Goal: Task Accomplishment & Management: Complete application form

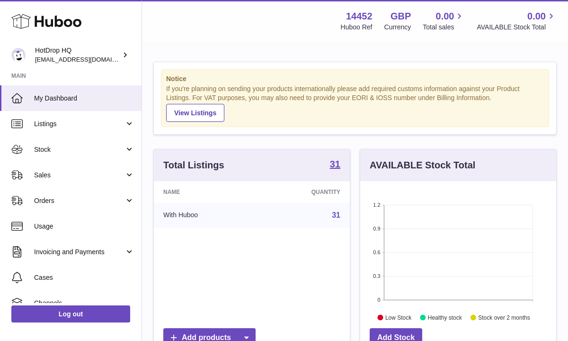
scroll to position [148, 196]
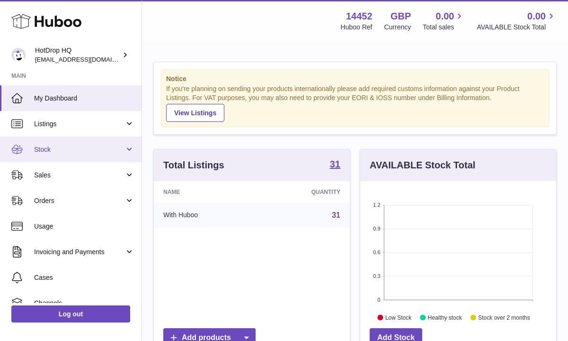
click at [80, 154] on link "Stock" at bounding box center [71, 149] width 142 height 26
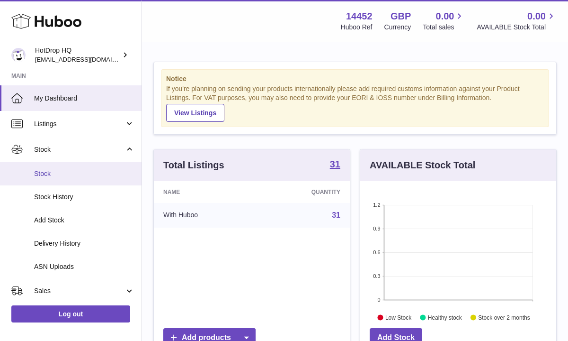
click at [63, 178] on span "Stock" at bounding box center [84, 173] width 100 height 9
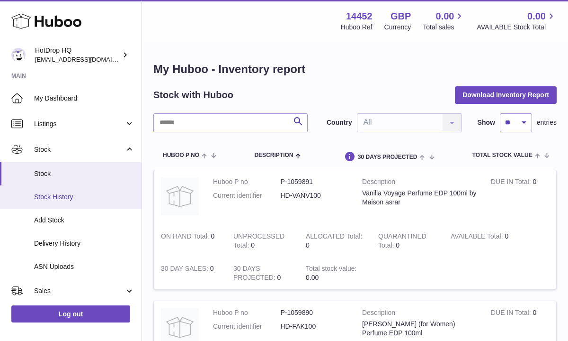
click at [87, 191] on link "Stock History" at bounding box center [71, 196] width 142 height 23
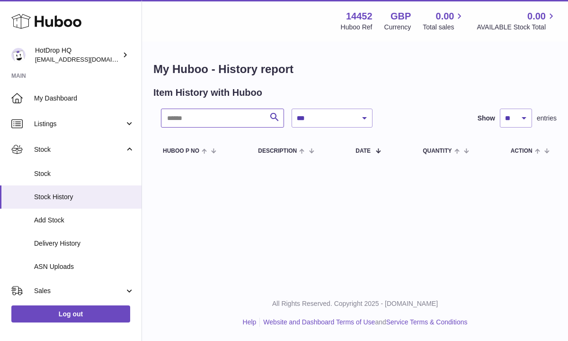
click at [236, 116] on input "text" at bounding box center [222, 117] width 123 height 19
type input "**********"
click at [547, 152] on span at bounding box center [540, 150] width 15 height 8
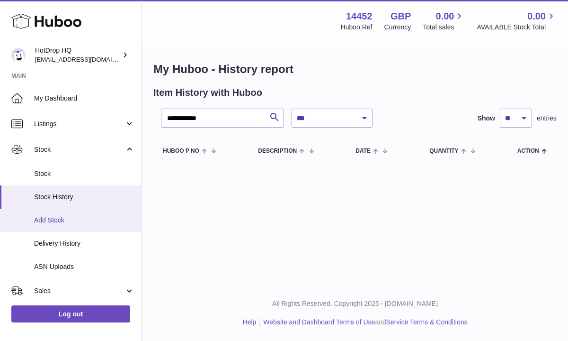
click at [62, 219] on span "Add Stock" at bounding box center [84, 219] width 100 height 9
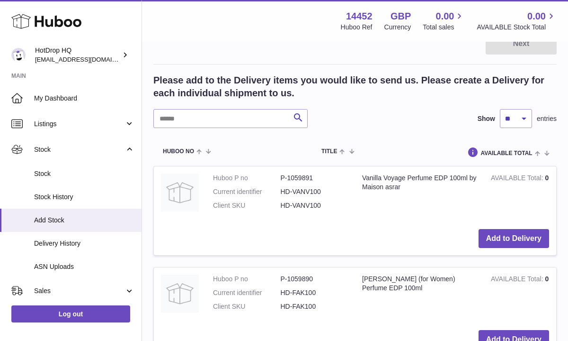
scroll to position [170, 0]
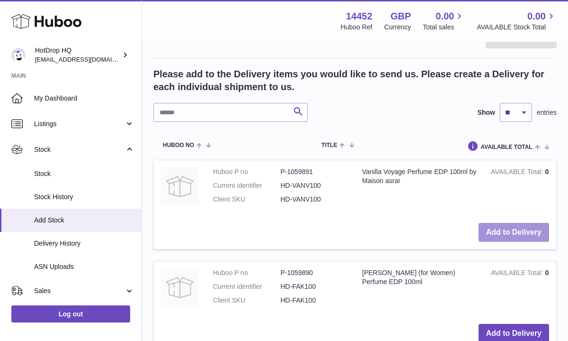
click at [497, 235] on button "Add to Delivery" at bounding box center [514, 232] width 71 height 19
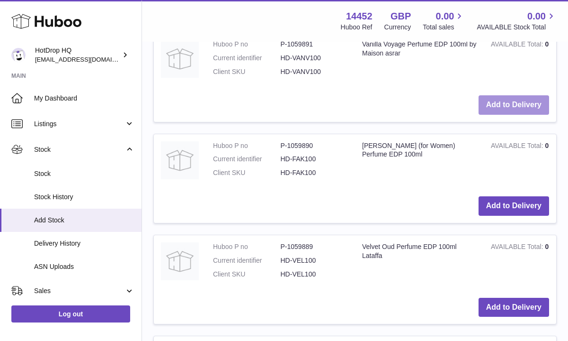
scroll to position [417, 0]
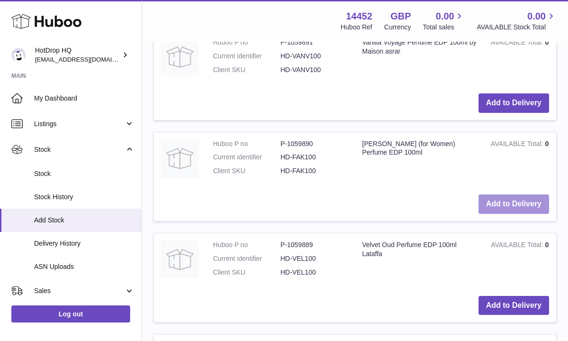
click at [509, 205] on button "Add to Delivery" at bounding box center [514, 203] width 71 height 19
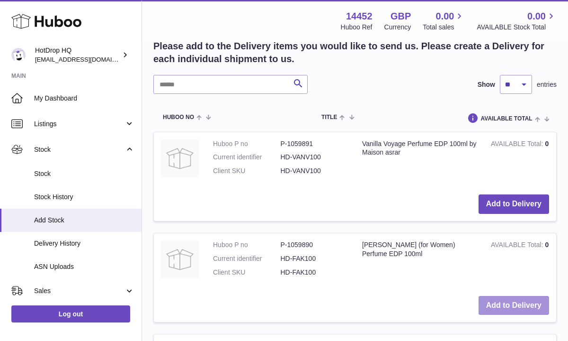
scroll to position [518, 0]
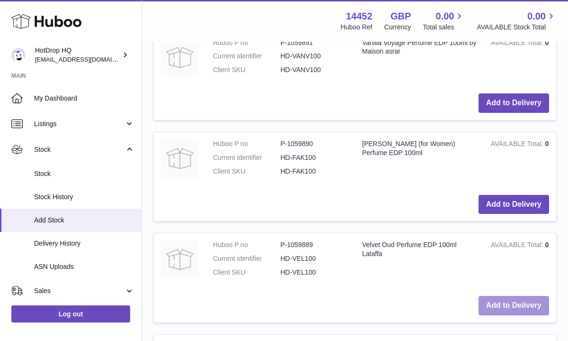
click at [492, 305] on button "Add to Delivery" at bounding box center [514, 305] width 71 height 19
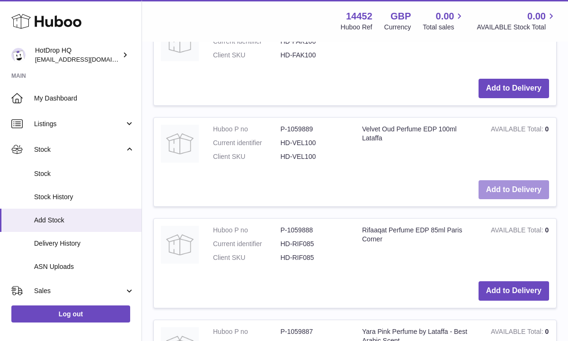
scroll to position [752, 0]
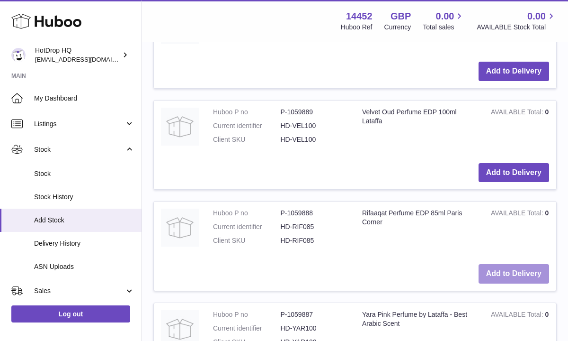
click at [512, 271] on button "Add to Delivery" at bounding box center [514, 273] width 71 height 19
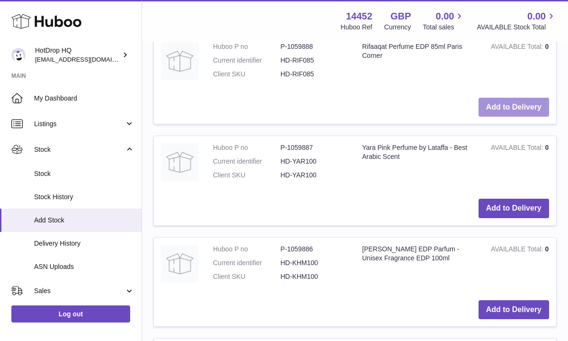
scroll to position [1023, 0]
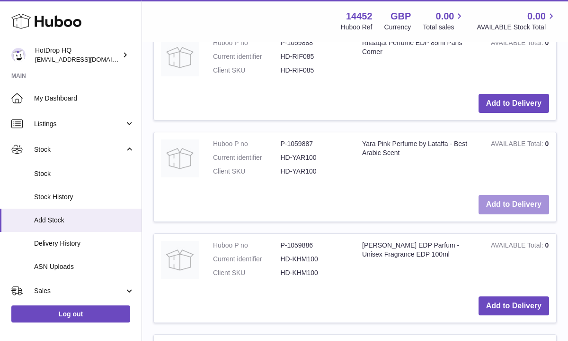
click at [516, 206] on button "Add to Delivery" at bounding box center [514, 204] width 71 height 19
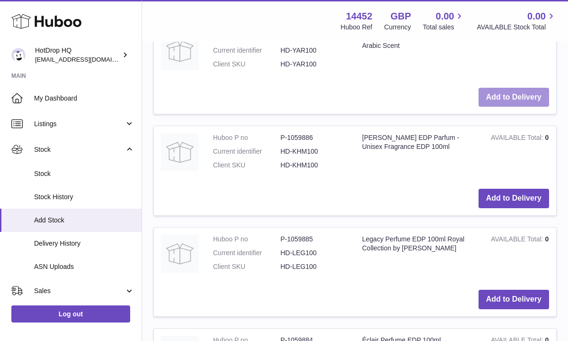
scroll to position [1238, 0]
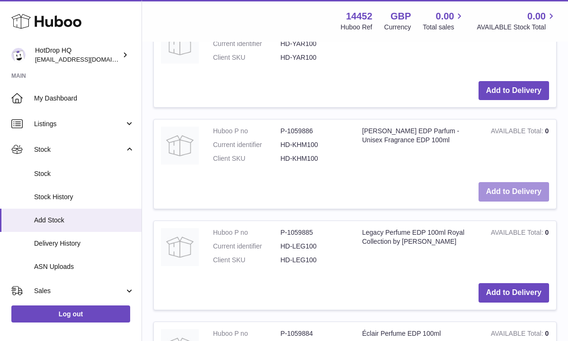
click at [515, 187] on button "Add to Delivery" at bounding box center [514, 191] width 71 height 19
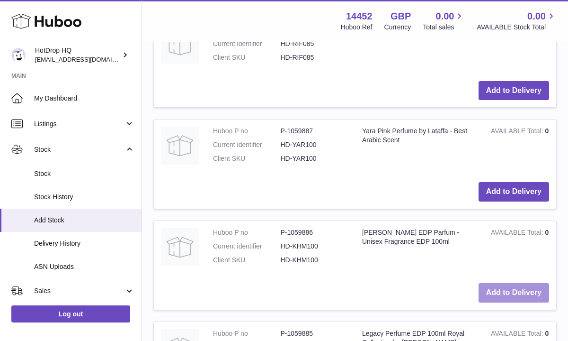
scroll to position [1339, 0]
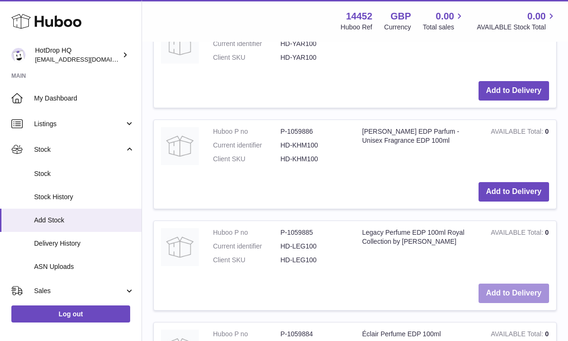
click at [493, 287] on button "Add to Delivery" at bounding box center [514, 292] width 71 height 19
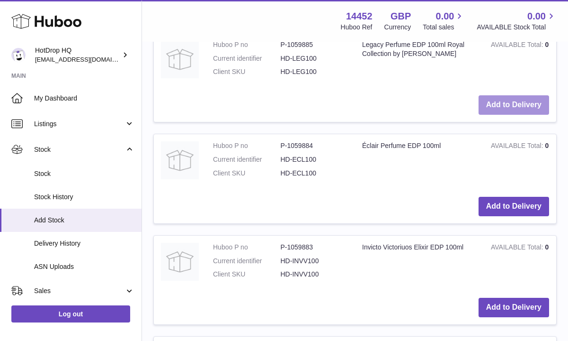
scroll to position [1629, 0]
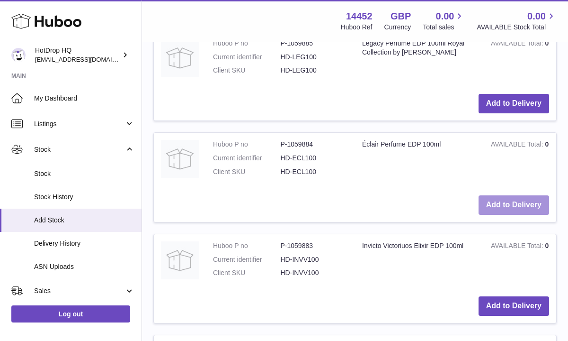
click at [512, 205] on button "Add to Delivery" at bounding box center [514, 204] width 71 height 19
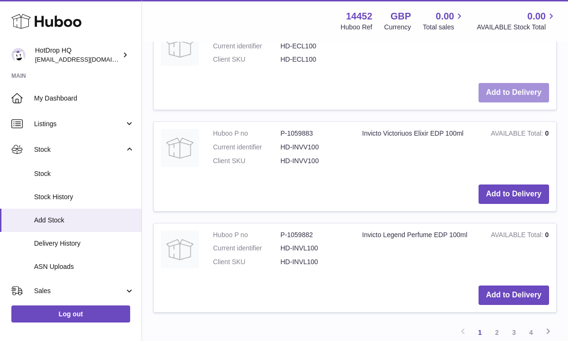
scroll to position [1844, 0]
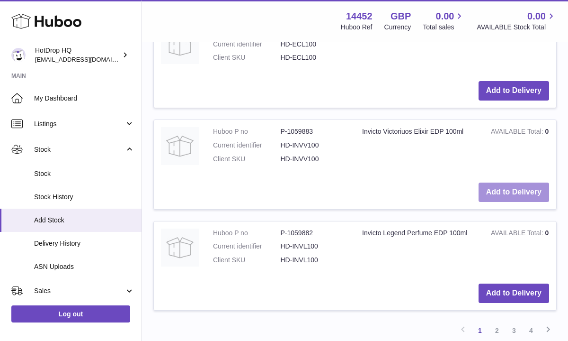
click at [505, 190] on button "Add to Delivery" at bounding box center [514, 191] width 71 height 19
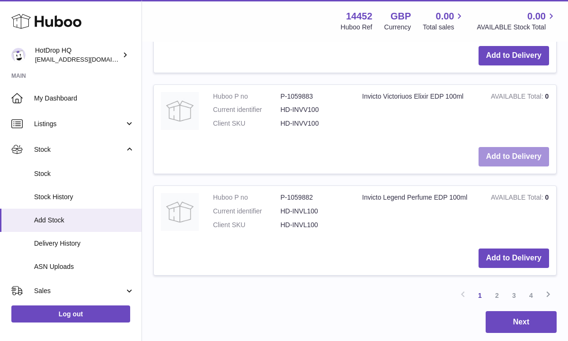
scroll to position [1983, 0]
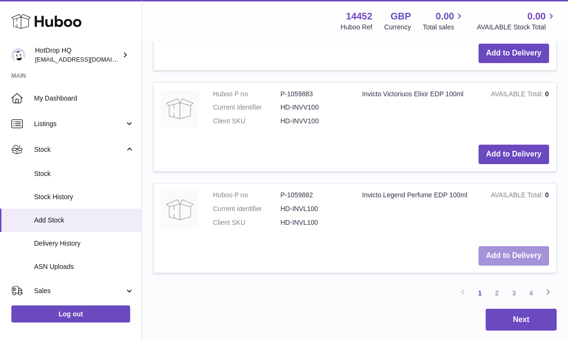
click at [505, 258] on button "Add to Delivery" at bounding box center [514, 255] width 71 height 19
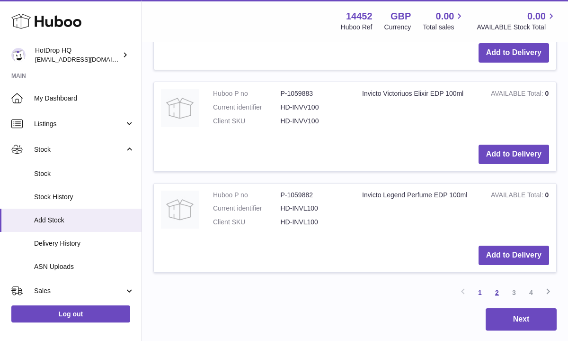
click at [499, 293] on link "2" at bounding box center [497, 292] width 17 height 17
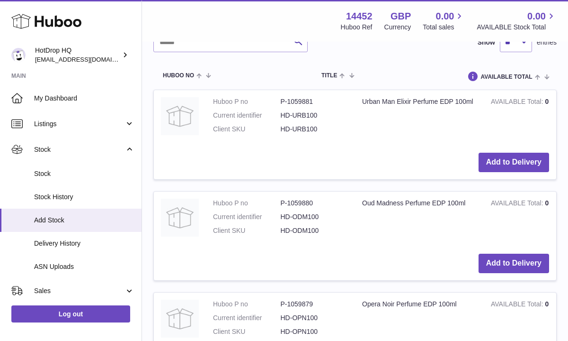
scroll to position [1274, 0]
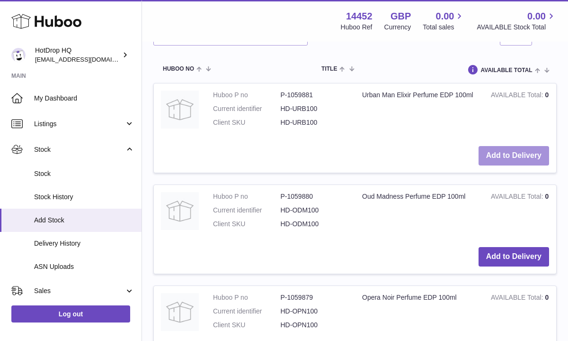
click at [498, 154] on button "Add to Delivery" at bounding box center [514, 155] width 71 height 19
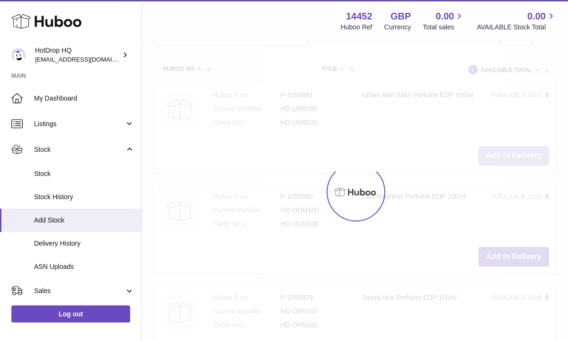
scroll to position [1298, 0]
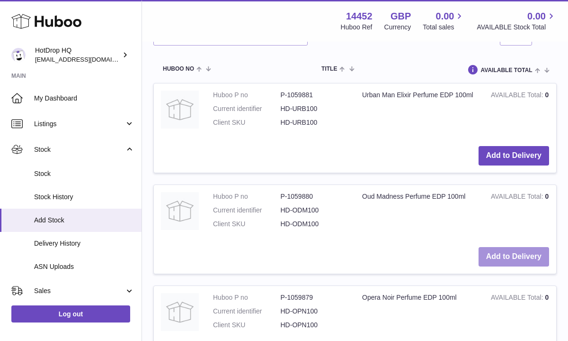
click at [493, 261] on button "Add to Delivery" at bounding box center [514, 256] width 71 height 19
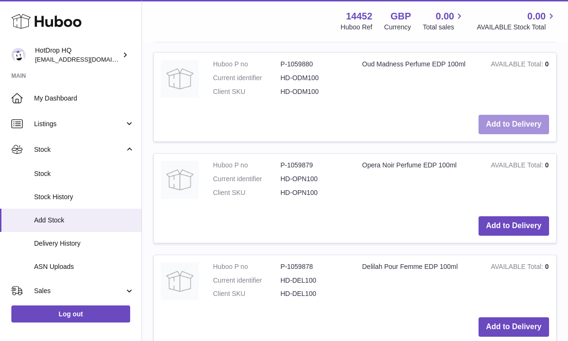
scroll to position [1431, 0]
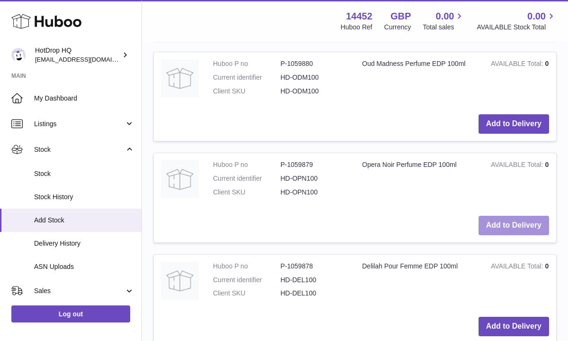
click at [499, 222] on button "Add to Delivery" at bounding box center [514, 224] width 71 height 19
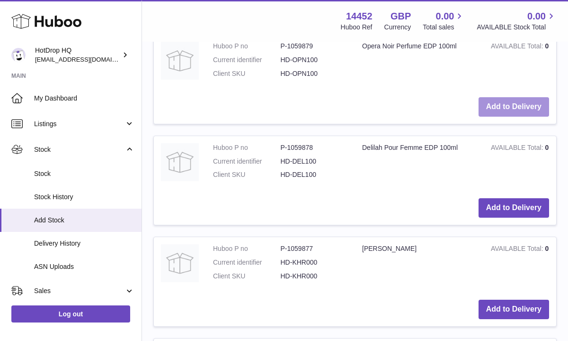
scroll to position [1563, 0]
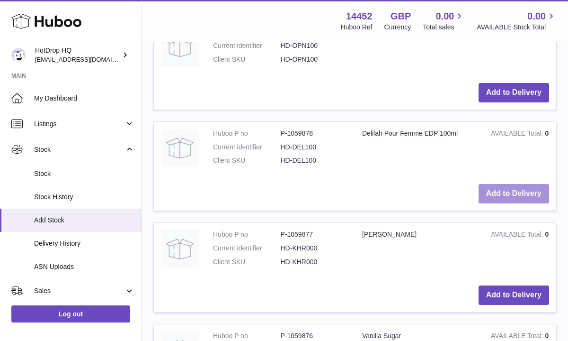
click at [482, 196] on button "Add to Delivery" at bounding box center [514, 193] width 71 height 19
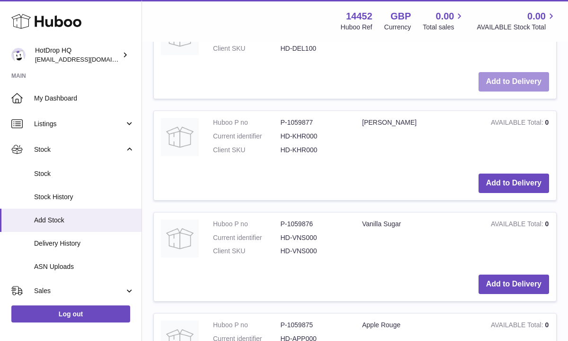
scroll to position [1677, 0]
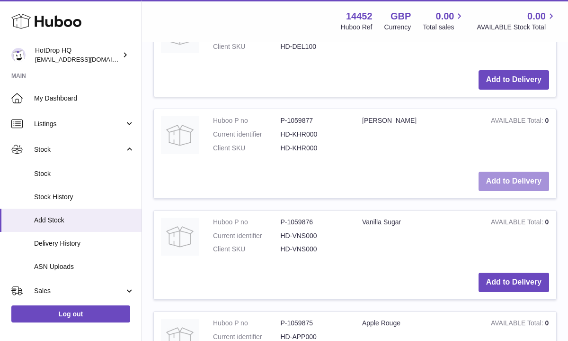
click at [504, 181] on button "Add to Delivery" at bounding box center [514, 180] width 71 height 19
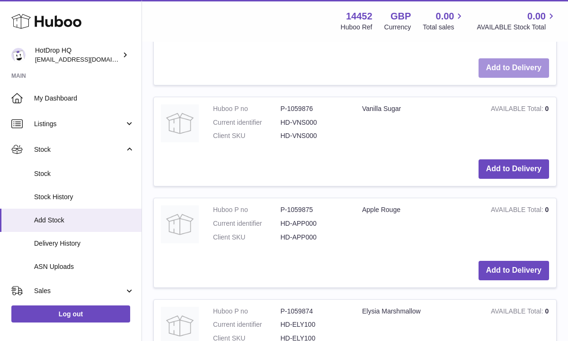
scroll to position [1791, 0]
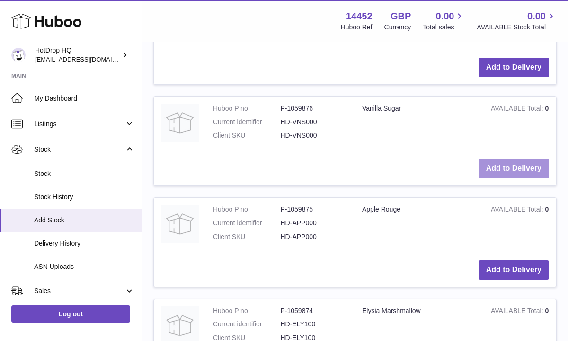
click at [503, 170] on button "Add to Delivery" at bounding box center [514, 168] width 71 height 19
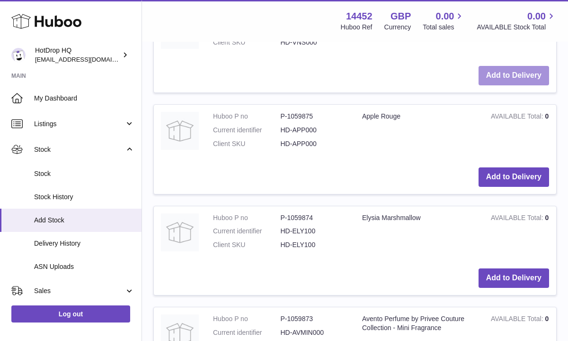
scroll to position [1885, 0]
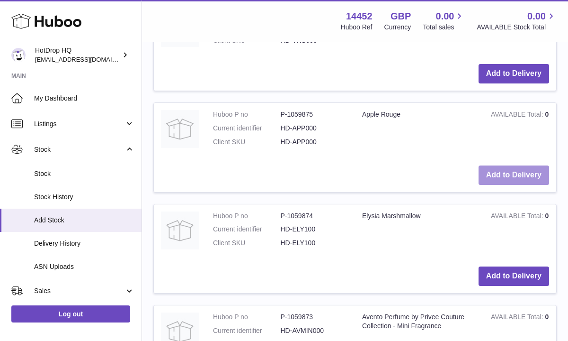
click at [493, 175] on button "Add to Delivery" at bounding box center [514, 174] width 71 height 19
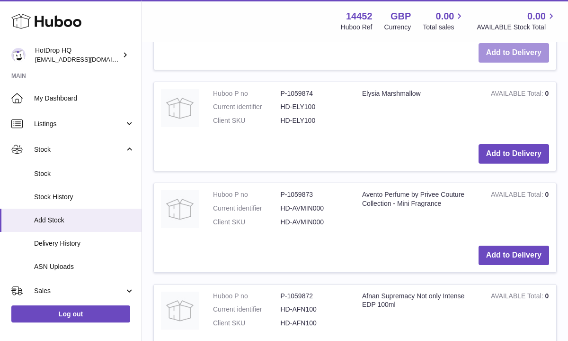
scroll to position [2018, 0]
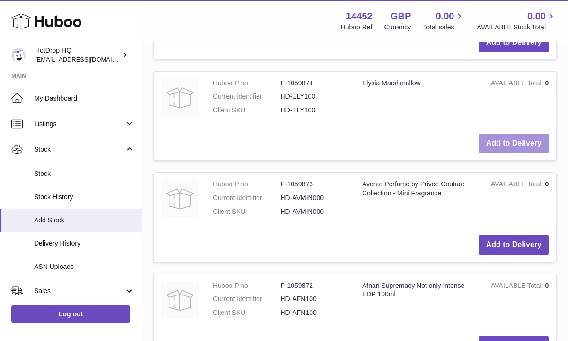
click at [506, 138] on button "Add to Delivery" at bounding box center [514, 143] width 71 height 19
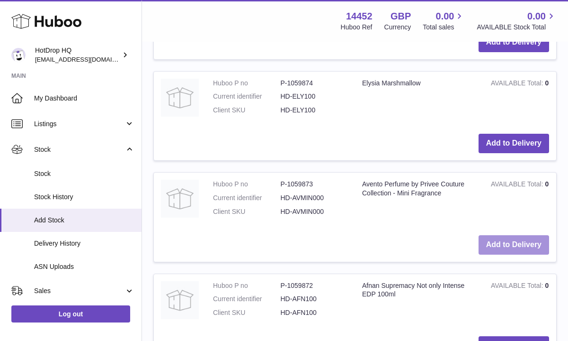
click at [484, 242] on button "Add to Delivery" at bounding box center [514, 244] width 71 height 19
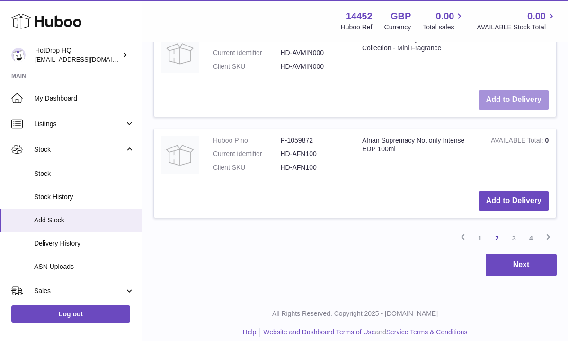
scroll to position [2169, 0]
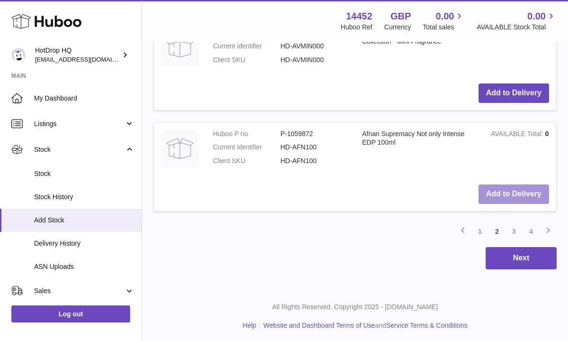
click at [497, 195] on button "Add to Delivery" at bounding box center [514, 193] width 71 height 19
click at [516, 228] on link "3" at bounding box center [514, 231] width 17 height 17
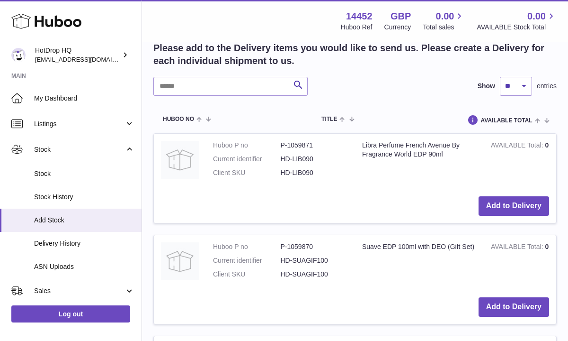
scroll to position [1255, 0]
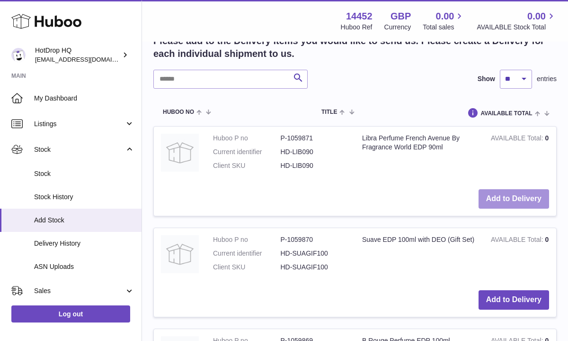
click at [529, 191] on button "Add to Delivery" at bounding box center [514, 198] width 71 height 19
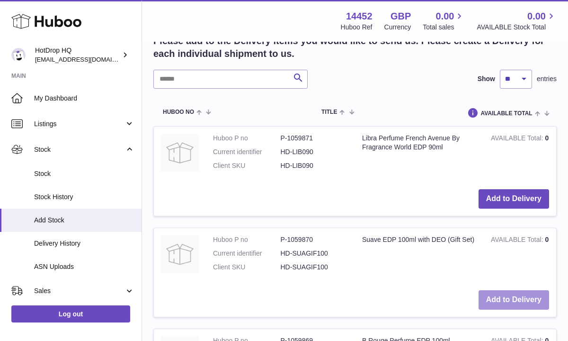
click at [503, 303] on button "Add to Delivery" at bounding box center [514, 299] width 71 height 19
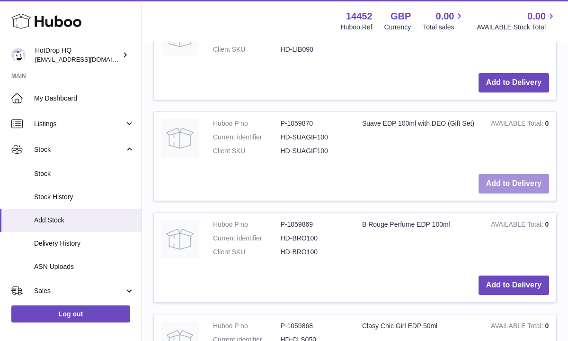
scroll to position [1388, 0]
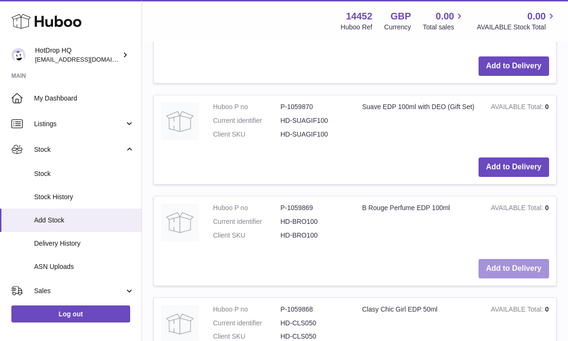
click at [517, 269] on button "Add to Delivery" at bounding box center [514, 268] width 71 height 19
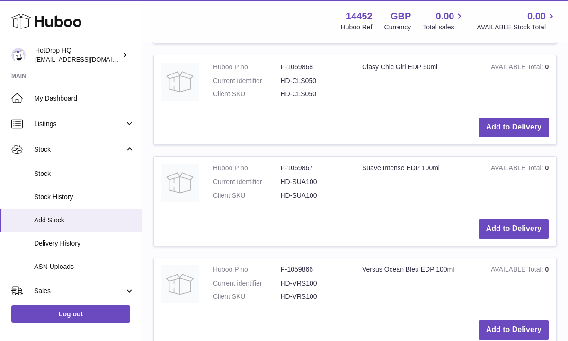
scroll to position [1634, 0]
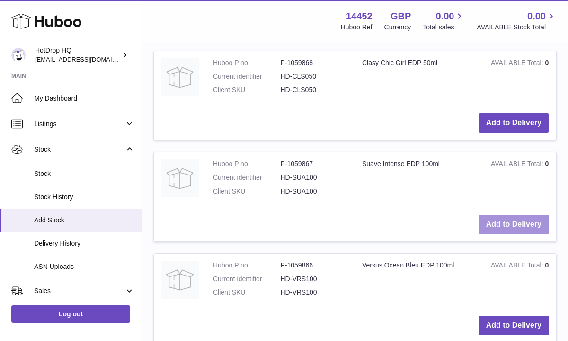
click at [510, 229] on button "Add to Delivery" at bounding box center [514, 224] width 71 height 19
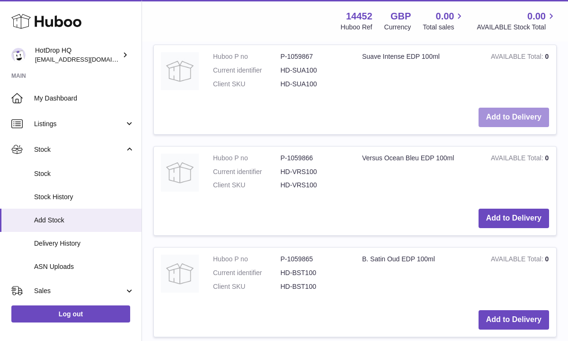
scroll to position [1766, 0]
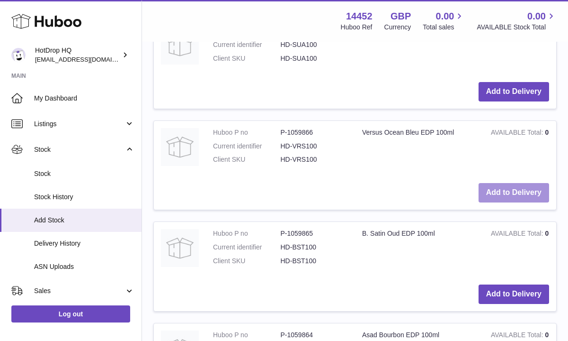
click at [512, 194] on button "Add to Delivery" at bounding box center [514, 192] width 71 height 19
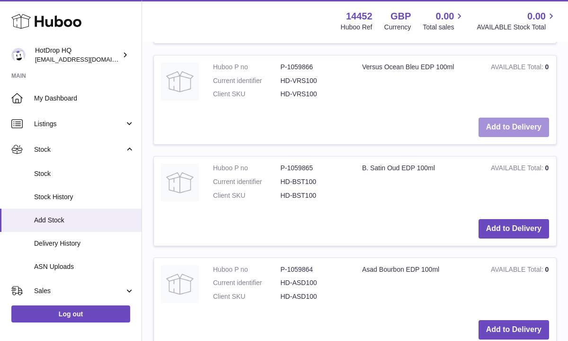
scroll to position [1861, 0]
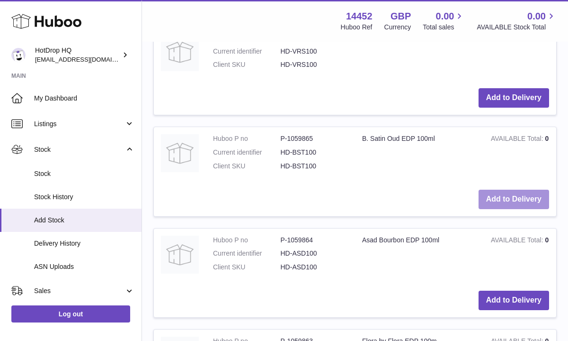
click at [507, 197] on button "Add to Delivery" at bounding box center [514, 198] width 71 height 19
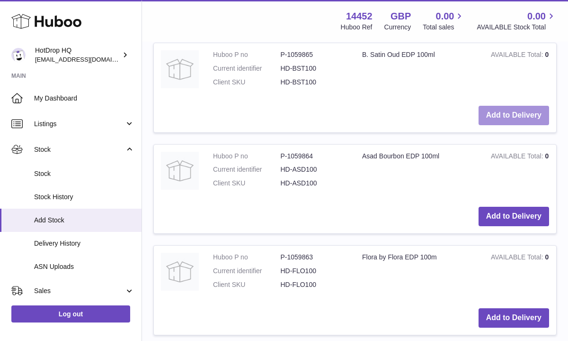
scroll to position [1956, 0]
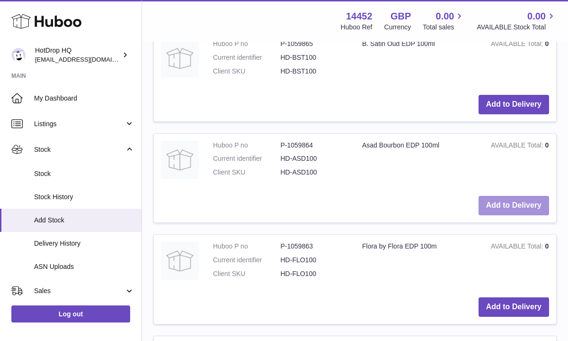
click at [500, 202] on button "Add to Delivery" at bounding box center [514, 205] width 71 height 19
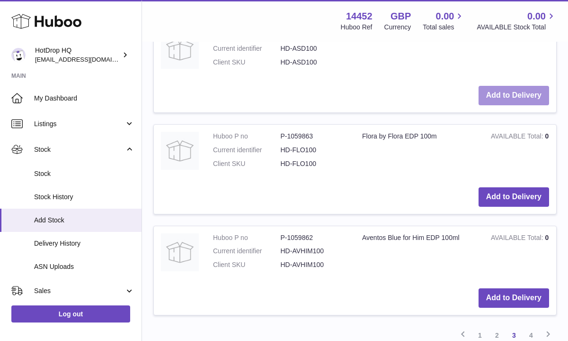
scroll to position [2070, 0]
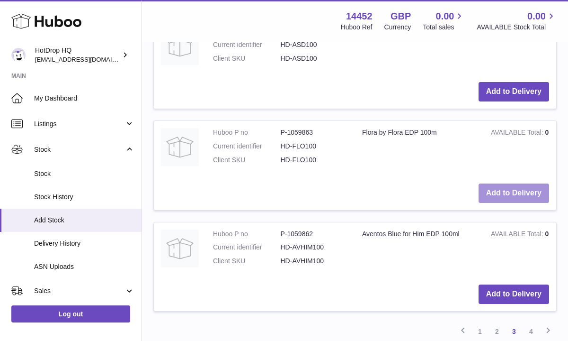
click at [493, 191] on button "Add to Delivery" at bounding box center [514, 192] width 71 height 19
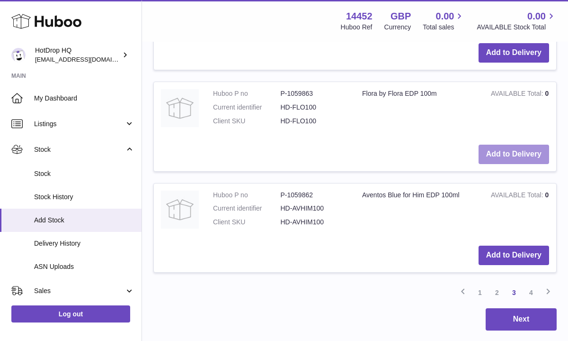
scroll to position [2126, 0]
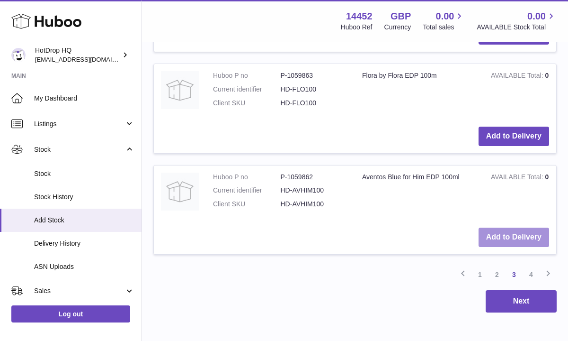
click at [495, 232] on button "Add to Delivery" at bounding box center [514, 236] width 71 height 19
click at [531, 275] on link "4" at bounding box center [531, 274] width 17 height 17
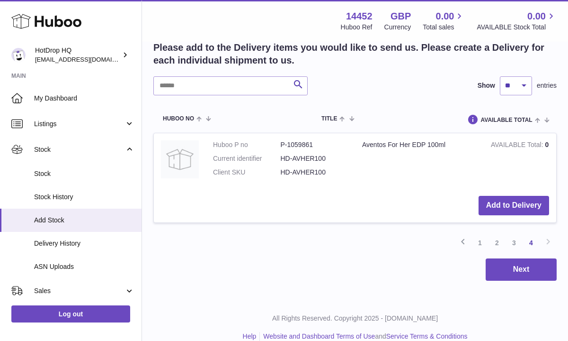
scroll to position [1263, 0]
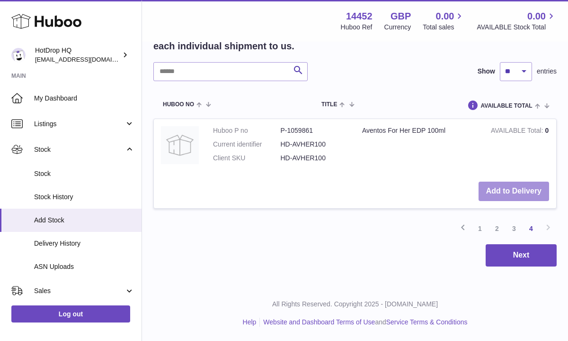
click at [494, 188] on button "Add to Delivery" at bounding box center [514, 190] width 71 height 19
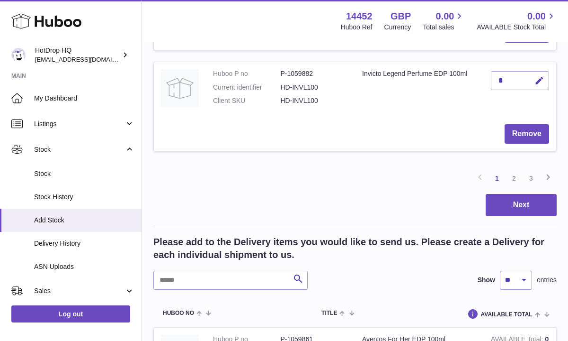
scroll to position [1061, 0]
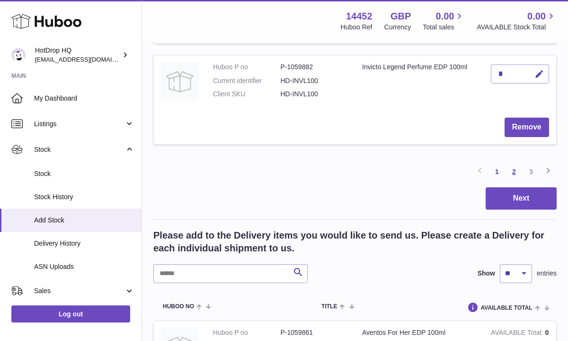
click at [516, 172] on link "2" at bounding box center [514, 171] width 17 height 17
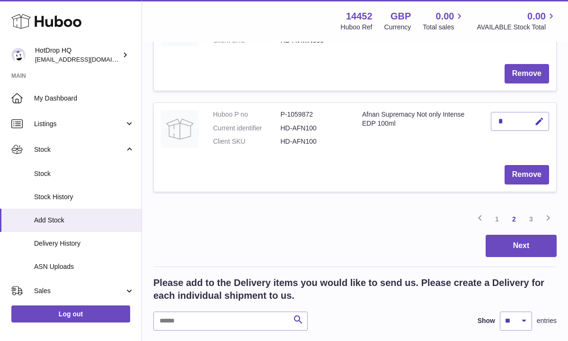
scroll to position [1028, 0]
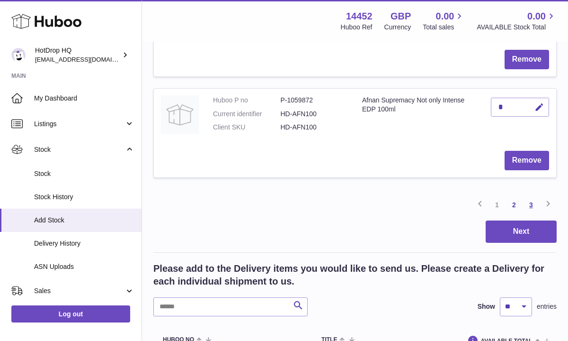
click at [533, 206] on link "3" at bounding box center [531, 204] width 17 height 17
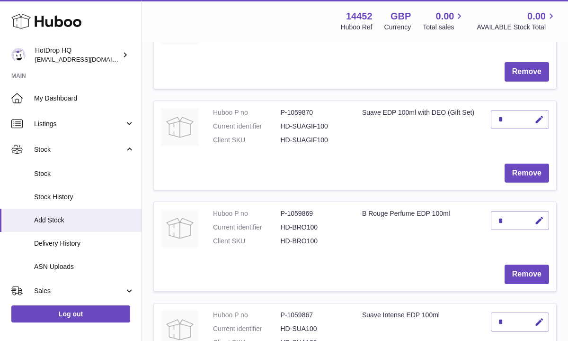
scroll to position [251, 0]
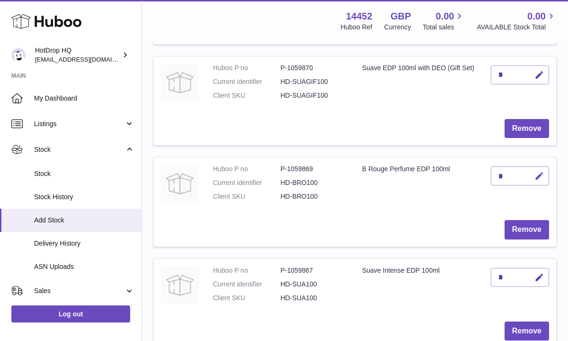
click at [543, 177] on icon "button" at bounding box center [540, 176] width 10 height 10
type input "***"
click at [537, 174] on icon "submit" at bounding box center [540, 175] width 9 height 9
click at [540, 74] on icon "button" at bounding box center [540, 75] width 10 height 10
type input "**"
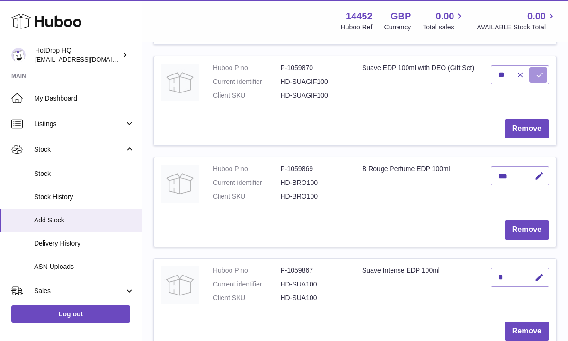
click at [538, 77] on icon "submit" at bounding box center [540, 75] width 9 height 9
click at [522, 330] on button "Remove" at bounding box center [527, 330] width 45 height 19
click at [540, 275] on icon "button" at bounding box center [540, 277] width 10 height 10
type input "*"
type input "**"
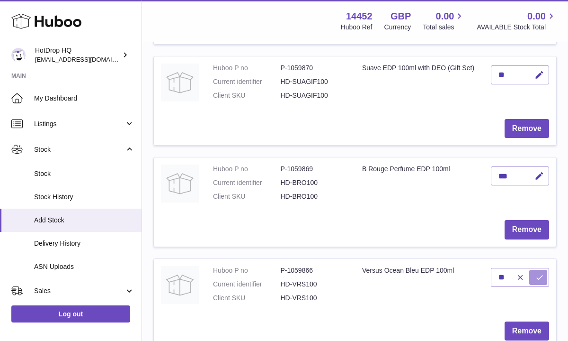
click at [540, 275] on icon "submit" at bounding box center [540, 277] width 9 height 9
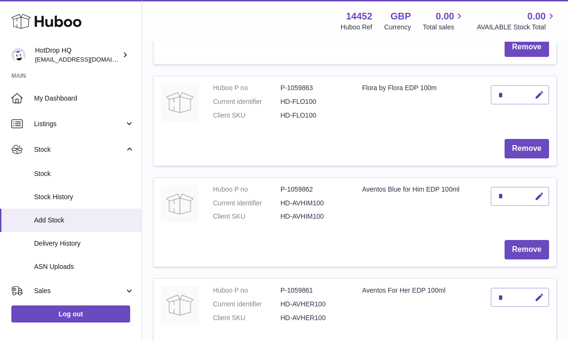
scroll to position [744, 0]
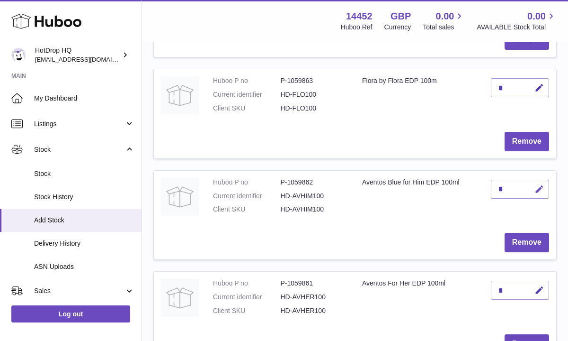
click at [542, 188] on icon "button" at bounding box center [540, 189] width 10 height 10
type input "**"
click at [537, 185] on icon "submit" at bounding box center [540, 189] width 9 height 9
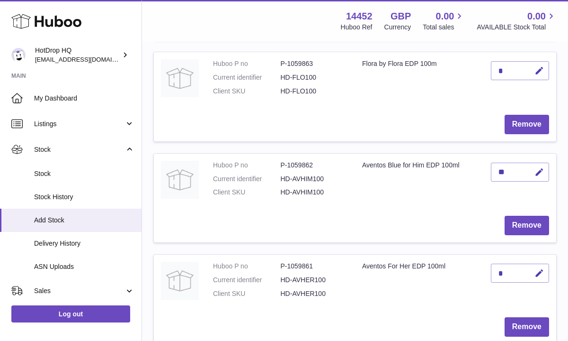
scroll to position [762, 0]
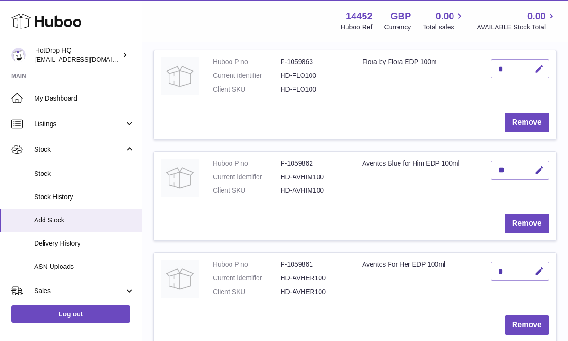
click at [537, 69] on icon "button" at bounding box center [540, 69] width 10 height 10
drag, startPoint x: 505, startPoint y: 71, endPoint x: 473, endPoint y: 71, distance: 32.2
click at [473, 71] on tr "Huboo P no P-1059863 Current identifier HD-FLO100 Client SKU HD-FLO100 Flora by…" at bounding box center [354, 95] width 403 height 90
type input "**"
click at [542, 70] on icon "submit" at bounding box center [540, 68] width 9 height 9
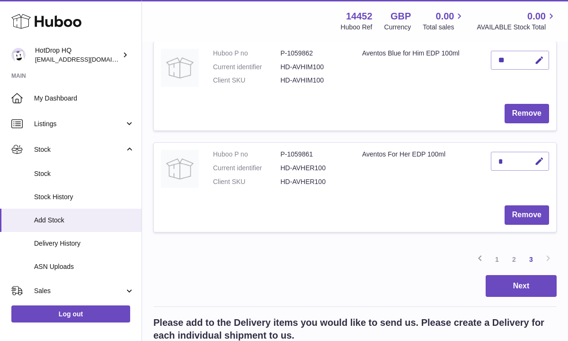
scroll to position [876, 0]
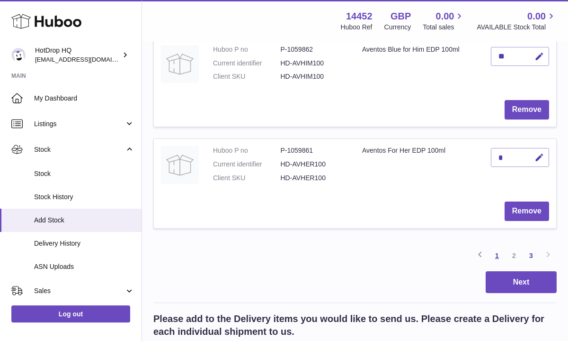
click at [498, 255] on link "1" at bounding box center [497, 255] width 17 height 17
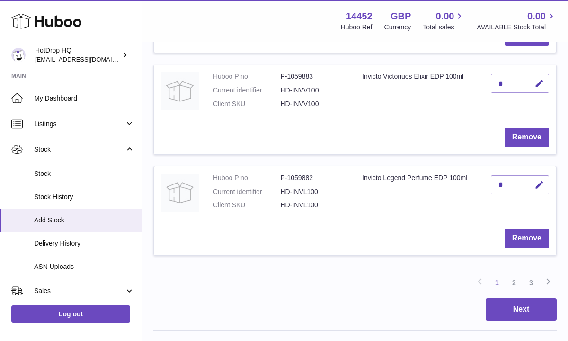
scroll to position [952, 0]
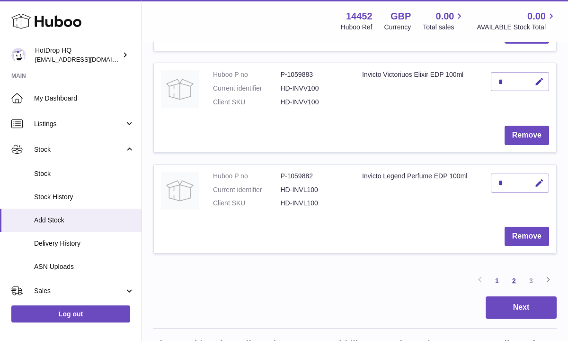
click at [517, 282] on link "2" at bounding box center [514, 280] width 17 height 17
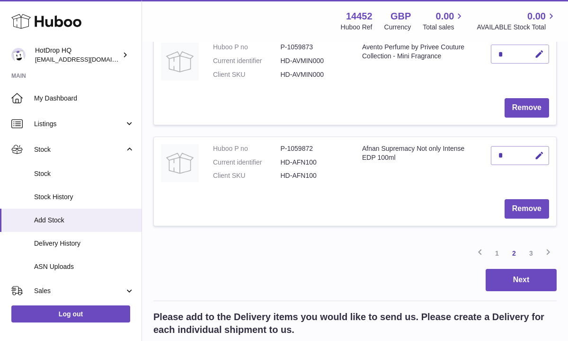
scroll to position [1009, 0]
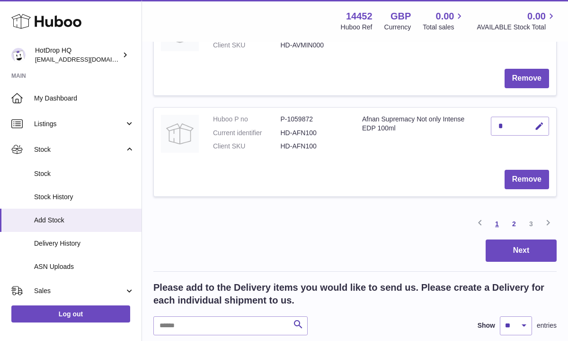
click at [497, 225] on link "1" at bounding box center [497, 223] width 17 height 17
click at [513, 224] on link "2" at bounding box center [514, 223] width 17 height 17
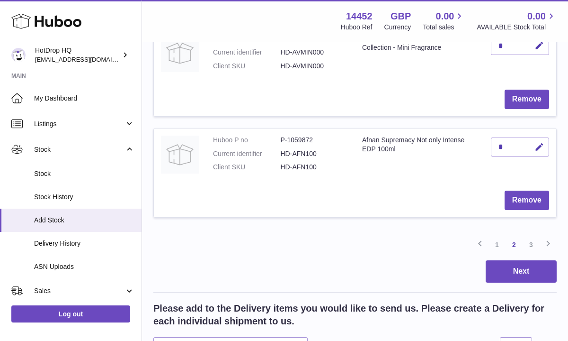
scroll to position [990, 0]
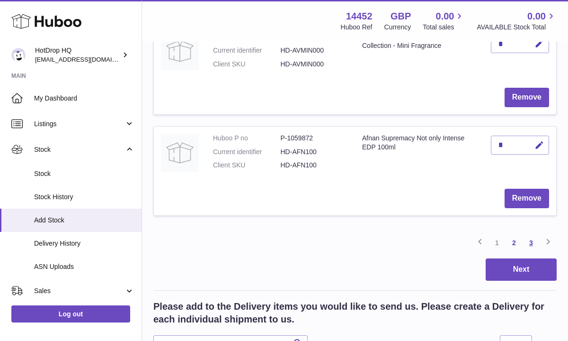
click at [534, 240] on link "3" at bounding box center [531, 242] width 17 height 17
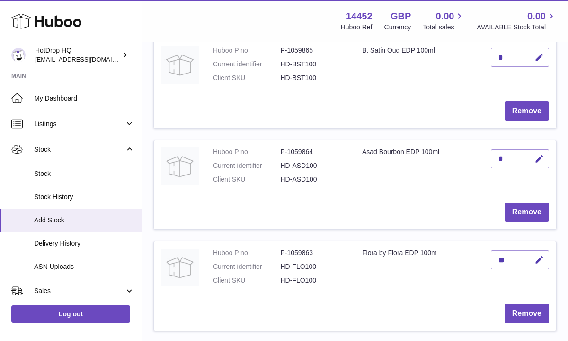
scroll to position [573, 0]
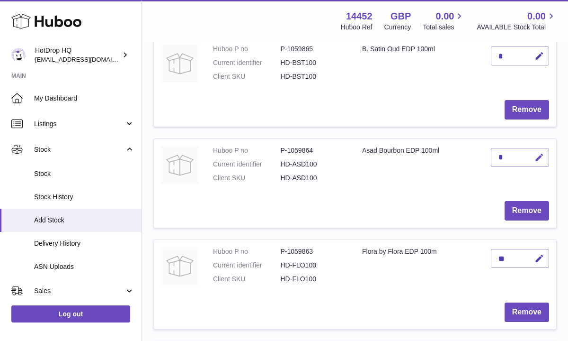
click at [538, 159] on icon "button" at bounding box center [540, 157] width 10 height 10
drag, startPoint x: 503, startPoint y: 156, endPoint x: 475, endPoint y: 155, distance: 28.4
click at [475, 155] on tr "Huboo P no P-1059864 Current identifier HD-ASD100 Client SKU HD-ASD100 Asad Bou…" at bounding box center [354, 183] width 403 height 90
type input "**"
click at [538, 157] on icon "submit" at bounding box center [540, 157] width 9 height 9
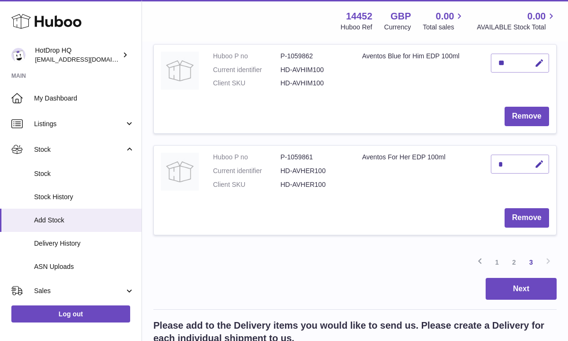
scroll to position [876, 0]
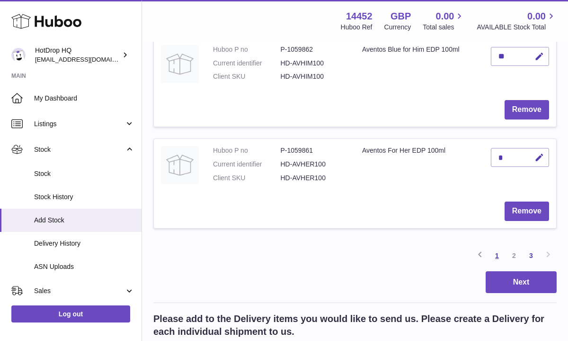
click at [497, 256] on link "1" at bounding box center [497, 255] width 17 height 17
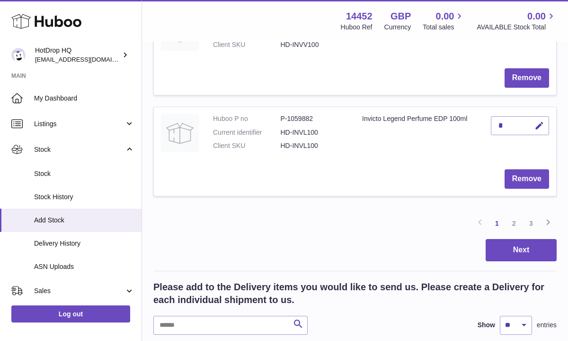
scroll to position [1028, 0]
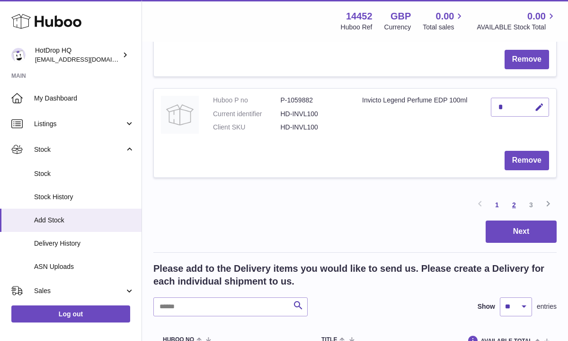
click at [513, 207] on link "2" at bounding box center [514, 204] width 17 height 17
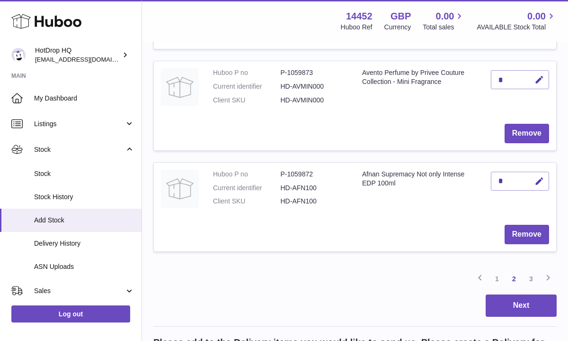
scroll to position [971, 0]
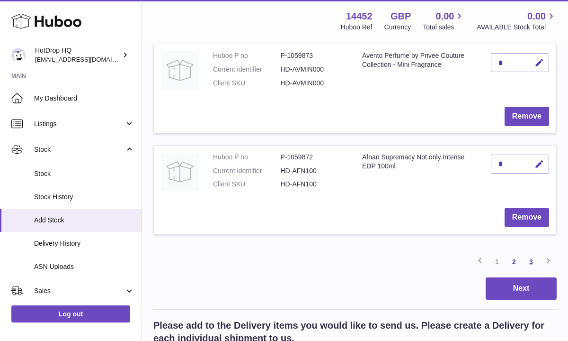
click at [530, 262] on link "3" at bounding box center [531, 261] width 17 height 17
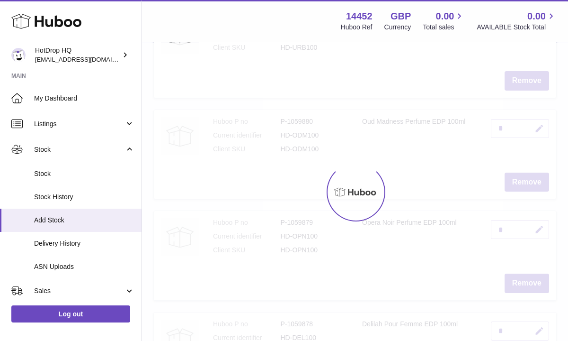
scroll to position [43, 0]
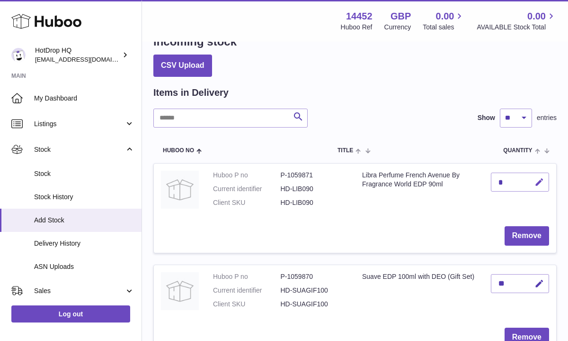
click at [535, 179] on icon "button" at bounding box center [540, 182] width 10 height 10
drag, startPoint x: 505, startPoint y: 182, endPoint x: 484, endPoint y: 180, distance: 21.4
click at [484, 180] on td "*" at bounding box center [520, 190] width 72 height 55
type input "**"
click at [540, 181] on icon "submit" at bounding box center [540, 182] width 9 height 9
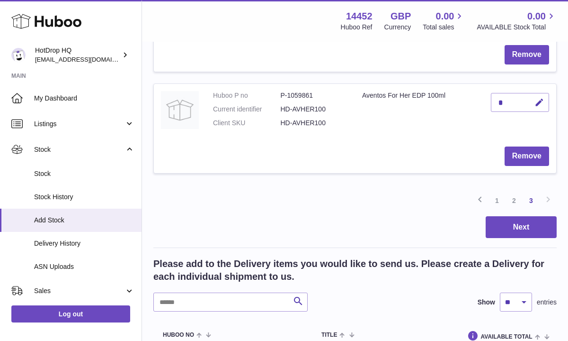
scroll to position [933, 0]
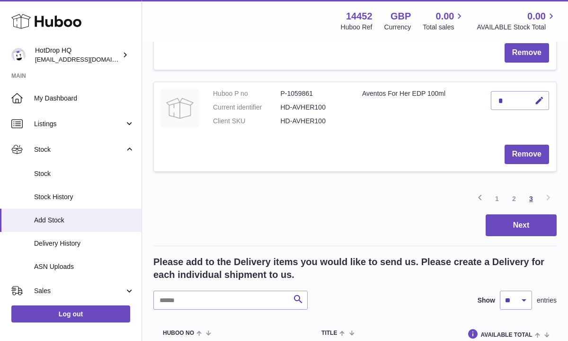
click at [529, 193] on link "3" at bounding box center [531, 198] width 17 height 17
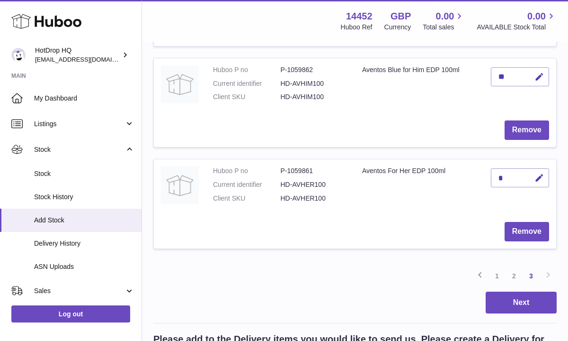
scroll to position [857, 0]
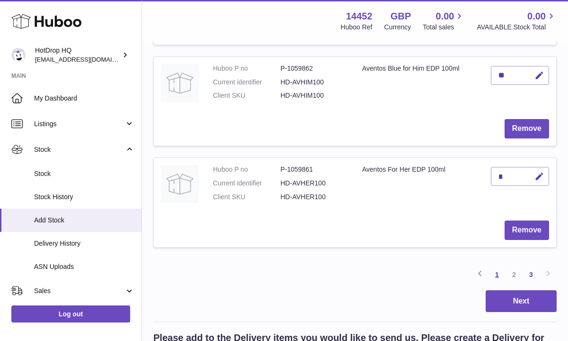
click at [499, 275] on link "1" at bounding box center [497, 274] width 17 height 17
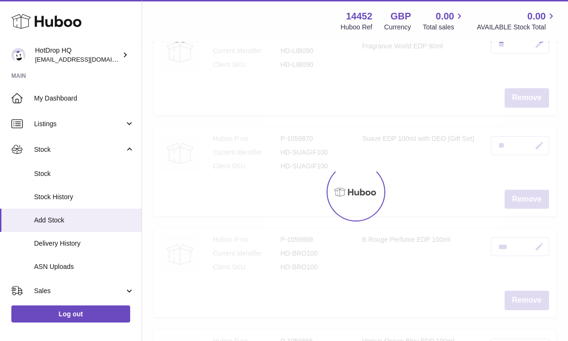
scroll to position [43, 0]
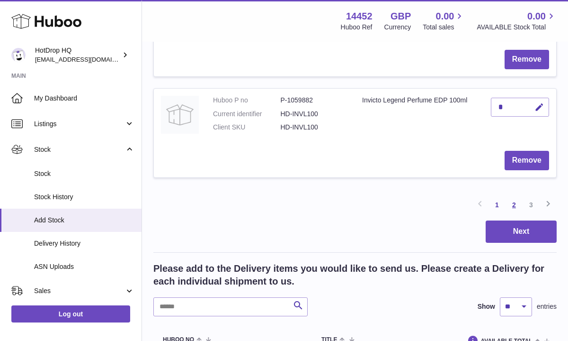
click at [515, 204] on link "2" at bounding box center [514, 204] width 17 height 17
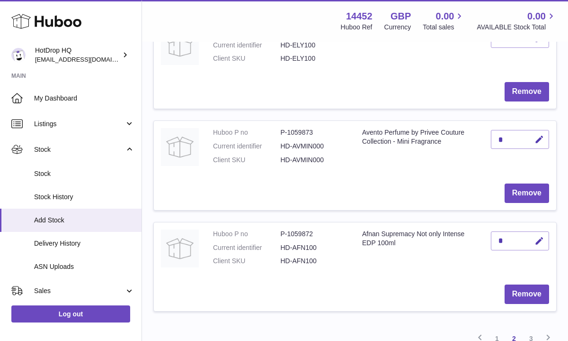
scroll to position [895, 0]
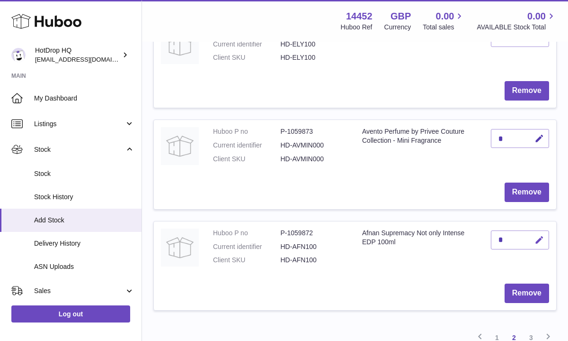
click at [540, 240] on icon "button" at bounding box center [540, 240] width 10 height 10
drag, startPoint x: 511, startPoint y: 240, endPoint x: 482, endPoint y: 239, distance: 28.9
click at [482, 239] on tr "Huboo P no P-1059872 Current identifier HD-AFN100 Client SKU HD-AFN100 Afnan Su…" at bounding box center [354, 266] width 403 height 90
drag, startPoint x: 507, startPoint y: 237, endPoint x: 488, endPoint y: 237, distance: 18.9
click at [488, 237] on td "*" at bounding box center [520, 248] width 72 height 55
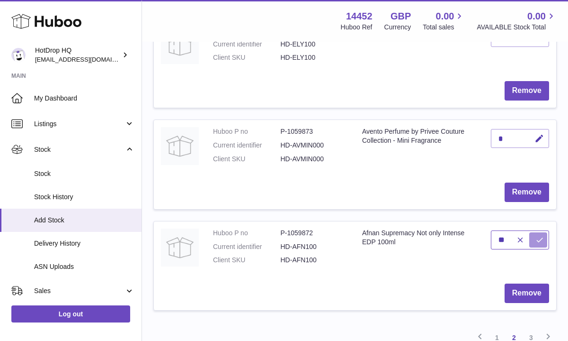
type input "**"
click at [538, 239] on icon "submit" at bounding box center [540, 239] width 9 height 9
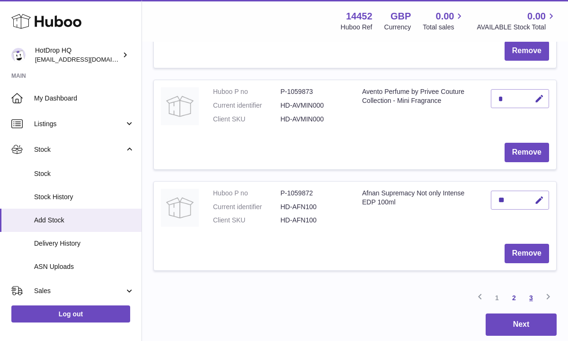
scroll to position [933, 0]
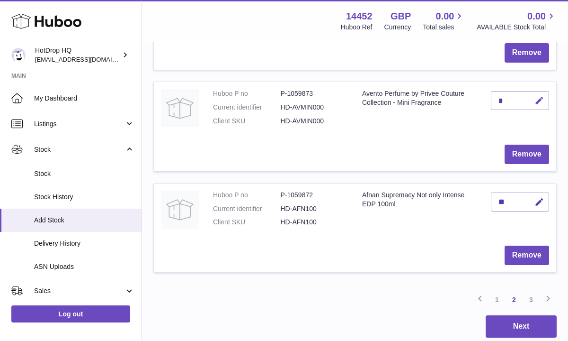
click at [539, 103] on icon "button" at bounding box center [540, 101] width 10 height 10
drag, startPoint x: 509, startPoint y: 96, endPoint x: 479, endPoint y: 102, distance: 31.0
click at [479, 102] on tr "Huboo P no P-1059873 Current identifier HD-AVMIN000 Client SKU HD-AVMIN000 Aven…" at bounding box center [354, 126] width 403 height 90
click at [509, 99] on div at bounding box center [528, 100] width 39 height 15
click at [519, 98] on icon "button" at bounding box center [520, 100] width 9 height 9
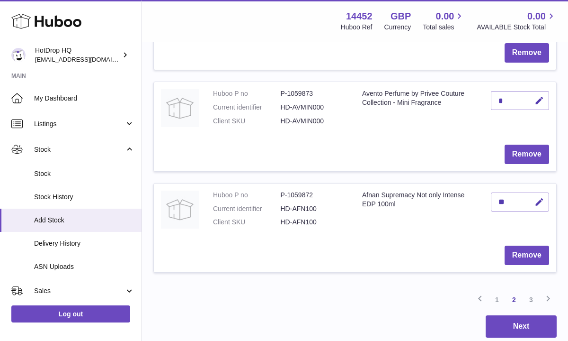
click at [501, 99] on div "*" at bounding box center [520, 100] width 58 height 19
click at [536, 101] on icon "button" at bounding box center [540, 101] width 10 height 10
type input "**"
click at [540, 95] on button "submit" at bounding box center [538, 100] width 18 height 15
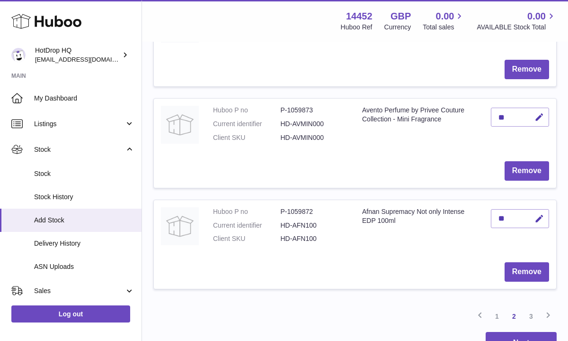
scroll to position [914, 0]
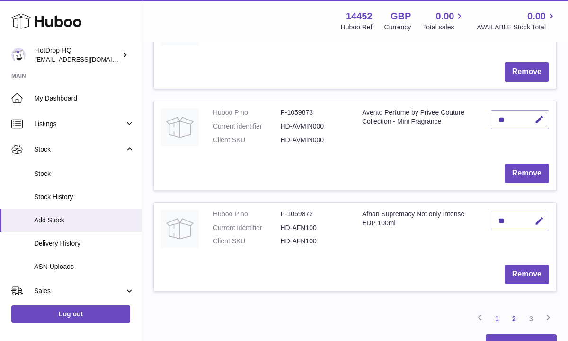
click at [496, 315] on link "1" at bounding box center [497, 318] width 17 height 17
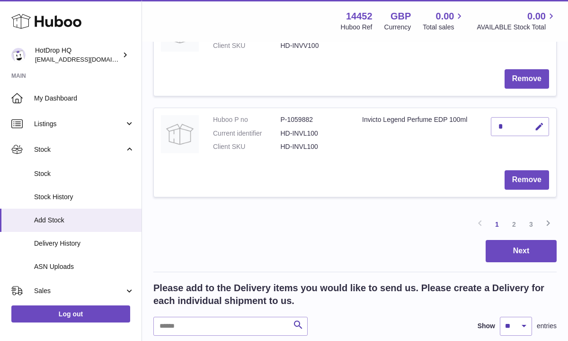
scroll to position [1009, 0]
click at [513, 223] on link "2" at bounding box center [514, 223] width 17 height 17
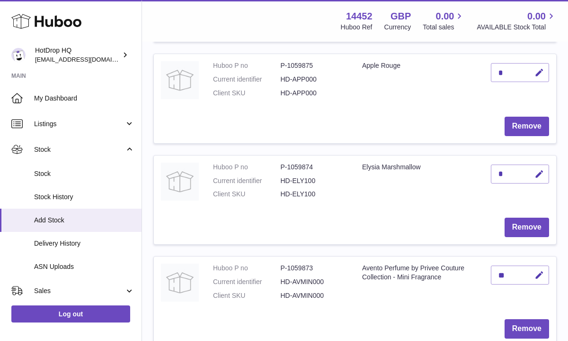
scroll to position [800, 0]
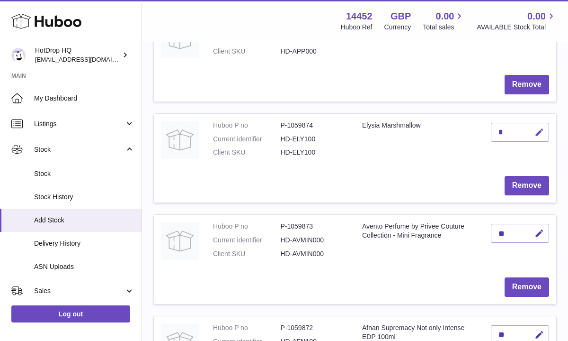
click at [540, 134] on icon "button" at bounding box center [540, 132] width 10 height 10
drag, startPoint x: 508, startPoint y: 129, endPoint x: 475, endPoint y: 128, distance: 32.7
click at [475, 128] on tr "Huboo P no P-1059874 Current identifier HD-ELY100 Client SKU HD-ELY100 Elysia M…" at bounding box center [354, 158] width 403 height 90
type input "**"
click at [539, 132] on icon "submit" at bounding box center [540, 132] width 9 height 9
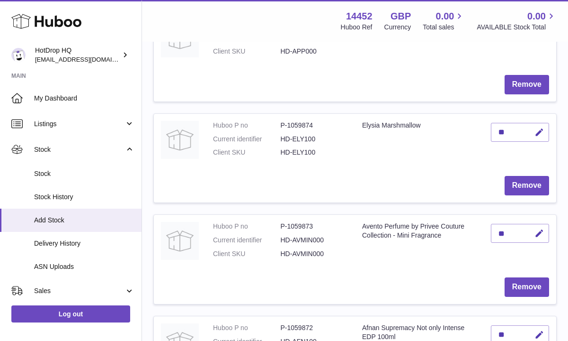
click at [473, 139] on td "Elysia Marshmallow" at bounding box center [419, 141] width 129 height 55
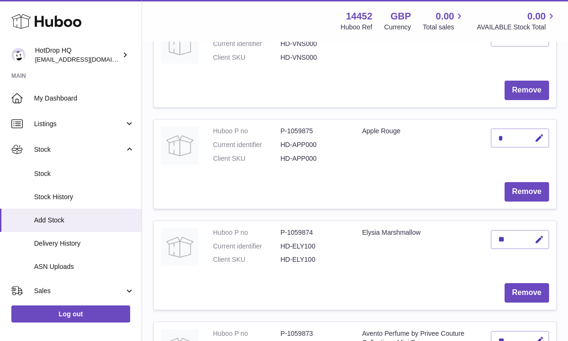
scroll to position [649, 0]
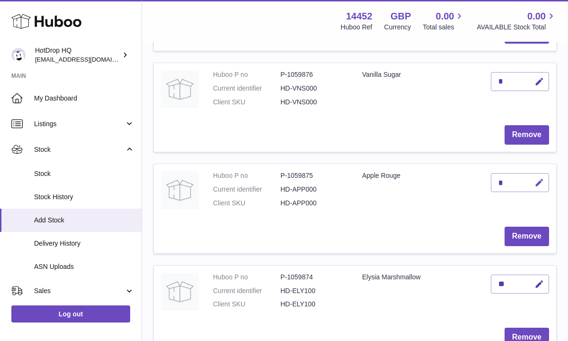
click at [537, 184] on icon "button" at bounding box center [540, 183] width 10 height 10
drag, startPoint x: 506, startPoint y: 181, endPoint x: 472, endPoint y: 179, distance: 34.2
click at [472, 179] on tr "Huboo P no P-1059875 Current identifier HD-APP000 Client SKU HD-APP000 Apple Ro…" at bounding box center [354, 208] width 403 height 90
type input "**"
click at [550, 177] on td "**" at bounding box center [520, 191] width 72 height 55
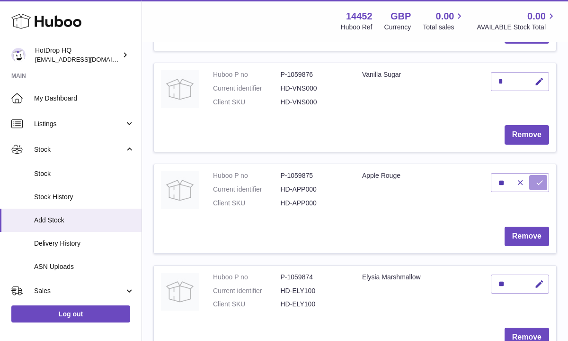
click at [534, 180] on button "submit" at bounding box center [538, 182] width 18 height 15
click at [539, 82] on icon "button" at bounding box center [540, 82] width 10 height 10
drag, startPoint x: 506, startPoint y: 77, endPoint x: 476, endPoint y: 77, distance: 29.8
click at [476, 77] on tr "Huboo P no P-1059876 Current identifier HD-VNS000 Client SKU HD-VNS000 Vanilla …" at bounding box center [354, 108] width 403 height 90
type input "**"
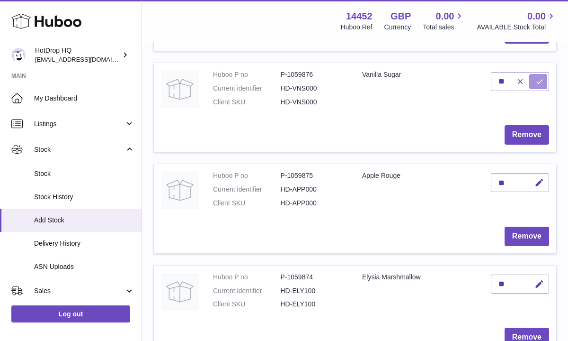
click at [543, 83] on icon "submit" at bounding box center [540, 81] width 9 height 9
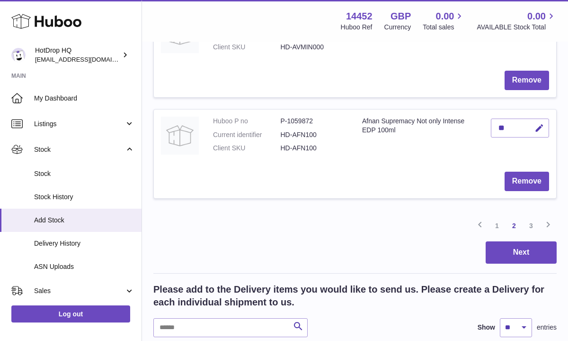
scroll to position [1009, 0]
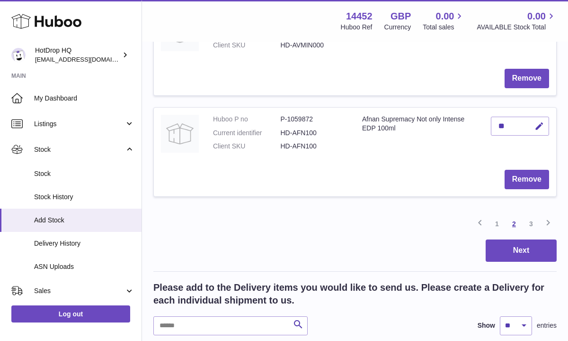
click at [514, 224] on link "2" at bounding box center [514, 223] width 17 height 17
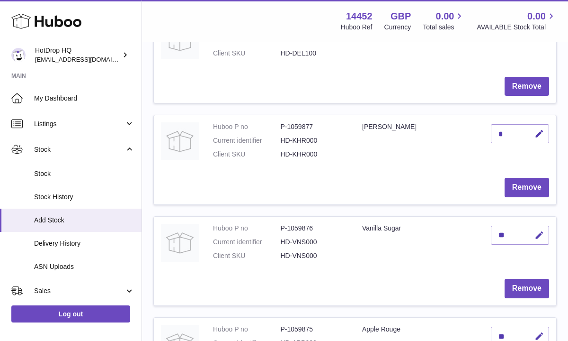
scroll to position [497, 0]
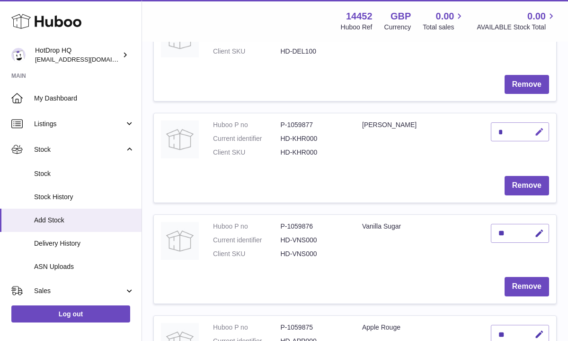
click at [539, 134] on icon "button" at bounding box center [540, 132] width 10 height 10
drag, startPoint x: 503, startPoint y: 130, endPoint x: 474, endPoint y: 130, distance: 29.4
click at [475, 130] on tr "Huboo P no P-1059877 Current identifier HD-KHR000 Client SKU HD-KHR000 Khair Pi…" at bounding box center [354, 158] width 403 height 90
type input "**"
click at [540, 130] on icon "submit" at bounding box center [540, 131] width 9 height 9
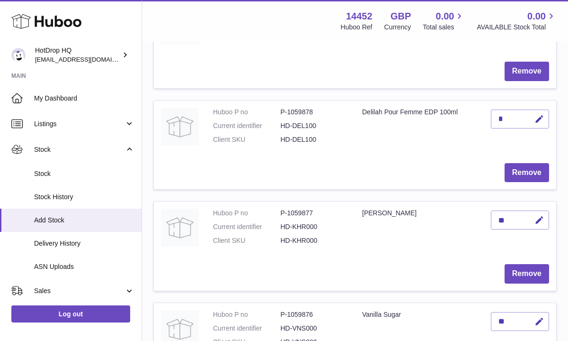
scroll to position [403, 0]
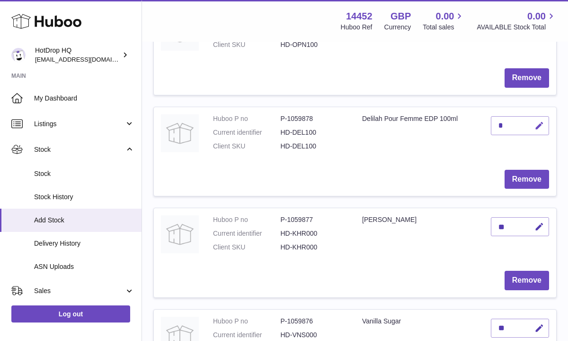
click at [540, 121] on icon "button" at bounding box center [540, 126] width 10 height 10
drag, startPoint x: 506, startPoint y: 125, endPoint x: 462, endPoint y: 121, distance: 43.7
click at [462, 121] on tr "Huboo P no P-1059878 Current identifier HD-DEL100 Client SKU HD-DEL100 Delilah …" at bounding box center [354, 152] width 403 height 90
type input "**"
click at [541, 125] on icon "submit" at bounding box center [540, 125] width 9 height 9
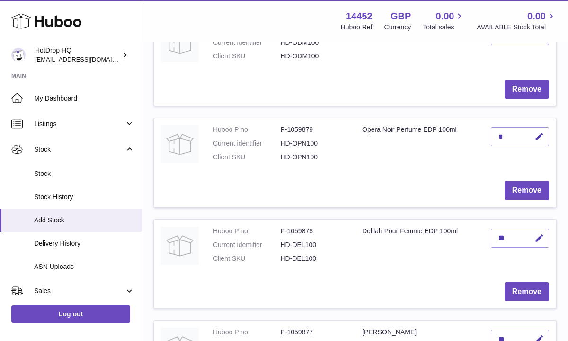
scroll to position [289, 0]
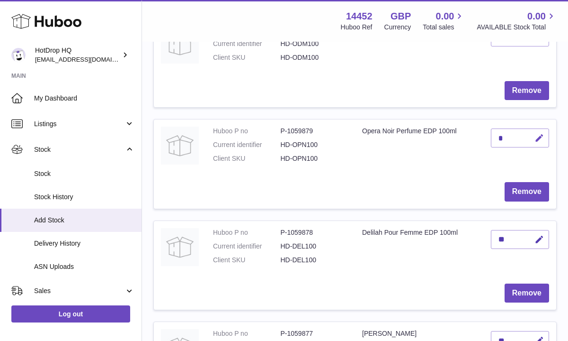
click at [537, 139] on icon "button" at bounding box center [540, 138] width 10 height 10
drag, startPoint x: 510, startPoint y: 135, endPoint x: 471, endPoint y: 134, distance: 39.3
click at [471, 134] on tr "Huboo P no P-1059879 Current identifier HD-OPN100 Client SKU HD-OPN100 Opera No…" at bounding box center [354, 164] width 403 height 90
drag, startPoint x: 502, startPoint y: 138, endPoint x: 486, endPoint y: 137, distance: 16.1
click at [486, 137] on td "*" at bounding box center [520, 146] width 72 height 55
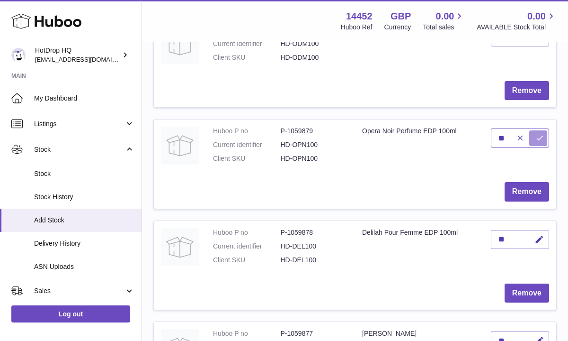
type input "**"
click at [540, 136] on icon "submit" at bounding box center [540, 138] width 9 height 9
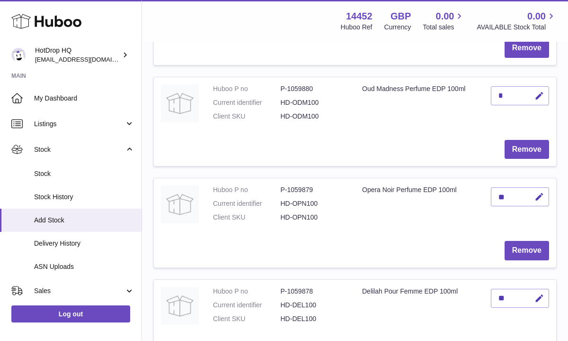
scroll to position [232, 0]
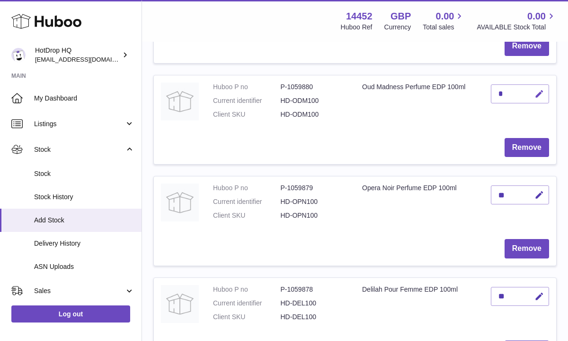
click at [538, 99] on icon "button" at bounding box center [540, 94] width 10 height 10
type input "**"
click at [541, 91] on icon "submit" at bounding box center [540, 94] width 9 height 9
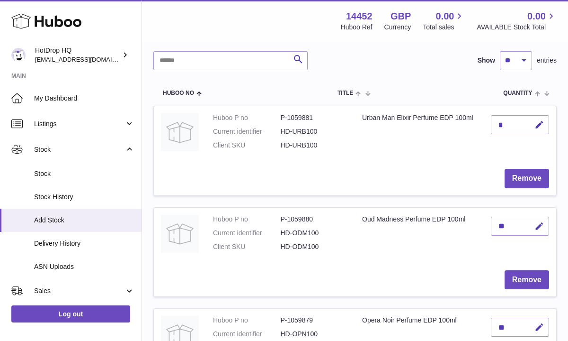
scroll to position [99, 0]
click at [536, 125] on icon "button" at bounding box center [540, 125] width 10 height 10
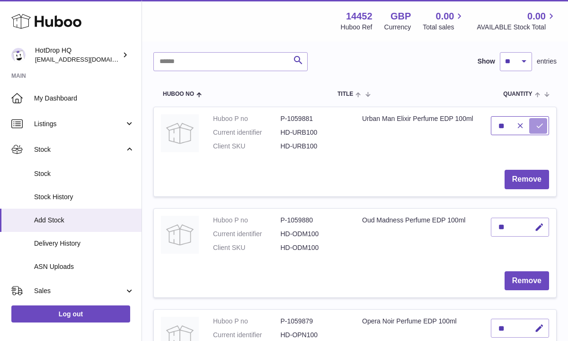
type input "**"
click at [538, 123] on icon "submit" at bounding box center [540, 125] width 9 height 9
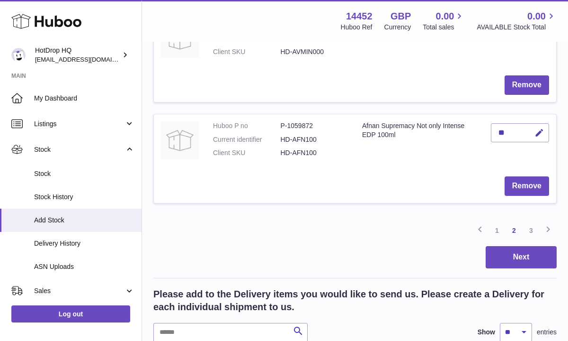
scroll to position [1008, 0]
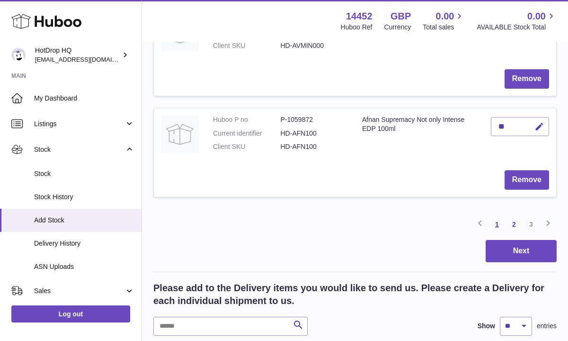
click at [497, 224] on link "1" at bounding box center [497, 223] width 17 height 17
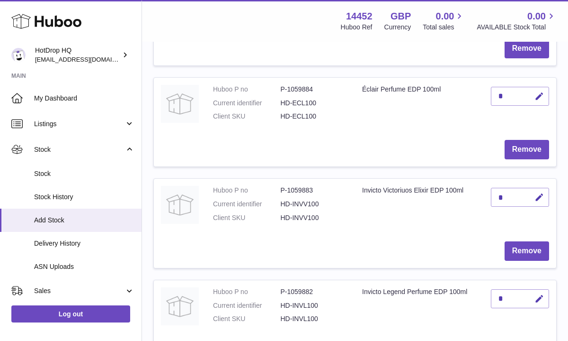
scroll to position [838, 0]
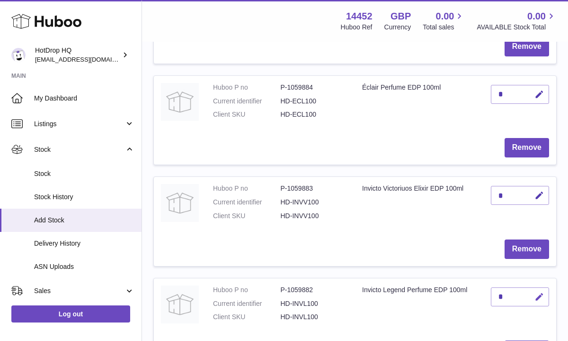
click at [540, 297] on icon "button" at bounding box center [540, 297] width 10 height 10
drag, startPoint x: 511, startPoint y: 291, endPoint x: 474, endPoint y: 290, distance: 36.9
click at [474, 290] on tr "Huboo P no P-1059882 Current identifier HD-INVL100 Client SKU HD-INVL100 Invict…" at bounding box center [354, 323] width 403 height 90
click at [505, 195] on div "*" at bounding box center [520, 195] width 58 height 19
click at [535, 194] on icon "button" at bounding box center [540, 195] width 10 height 10
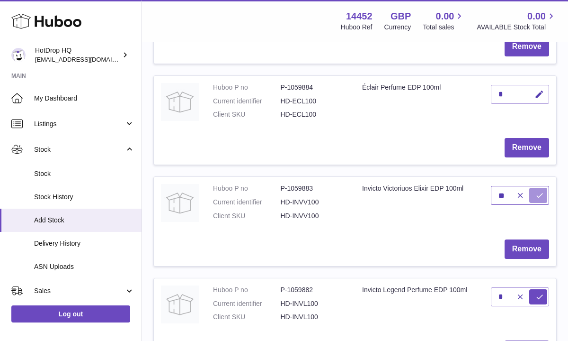
type input "**"
click at [540, 197] on icon "submit" at bounding box center [540, 195] width 9 height 9
click at [538, 298] on icon "button" at bounding box center [540, 297] width 10 height 10
type input "**"
click at [542, 298] on icon "submit" at bounding box center [540, 296] width 9 height 9
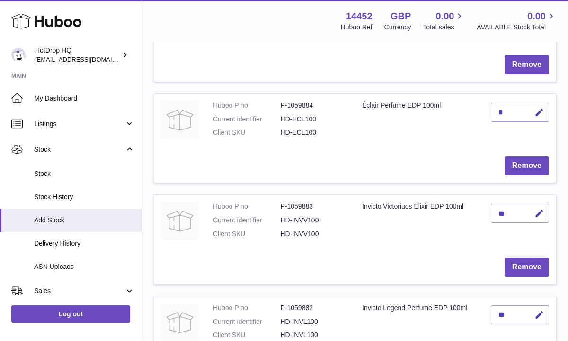
scroll to position [819, 0]
click at [538, 107] on button "button" at bounding box center [538, 113] width 22 height 19
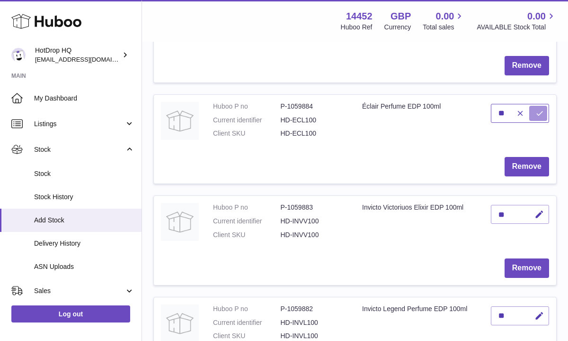
type input "**"
click at [536, 114] on icon "submit" at bounding box center [540, 113] width 9 height 9
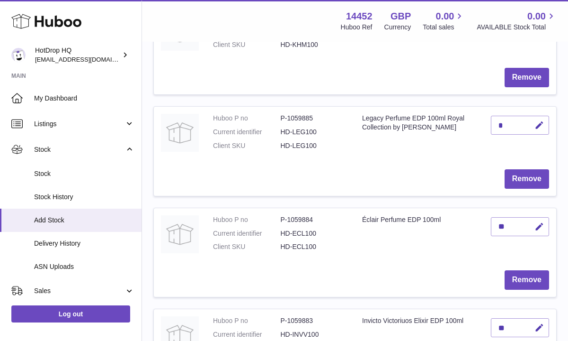
scroll to position [706, 0]
click at [539, 126] on icon "button" at bounding box center [540, 126] width 10 height 10
type input "*"
click at [541, 124] on icon "submit" at bounding box center [540, 125] width 9 height 9
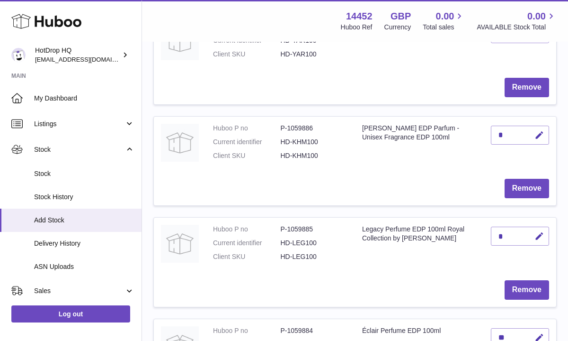
scroll to position [554, 0]
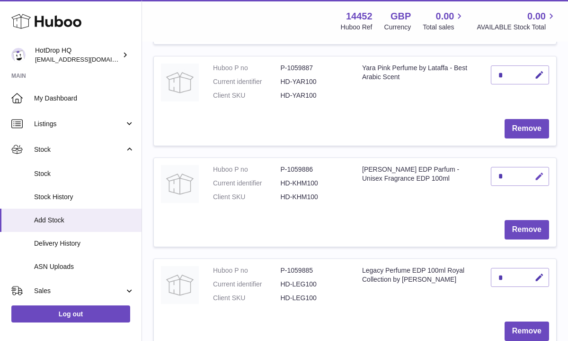
click at [541, 176] on icon "button" at bounding box center [540, 176] width 10 height 10
type input "**"
click at [536, 175] on icon "submit" at bounding box center [540, 176] width 9 height 9
click at [538, 70] on icon "button" at bounding box center [540, 75] width 10 height 10
type input "**"
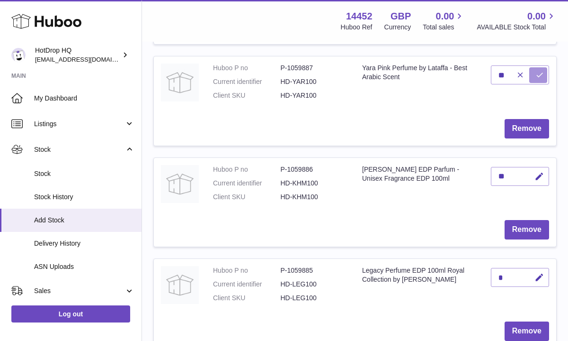
click at [536, 71] on icon "submit" at bounding box center [540, 75] width 9 height 9
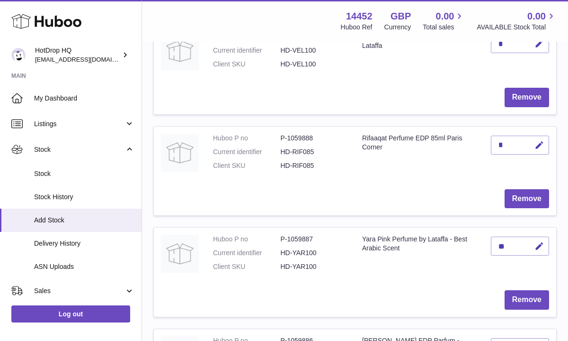
scroll to position [365, 0]
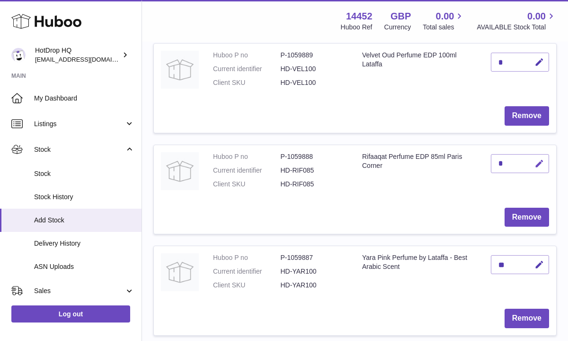
click at [539, 160] on icon "button" at bounding box center [540, 164] width 10 height 10
type input "*"
click at [537, 165] on icon "submit" at bounding box center [540, 163] width 9 height 9
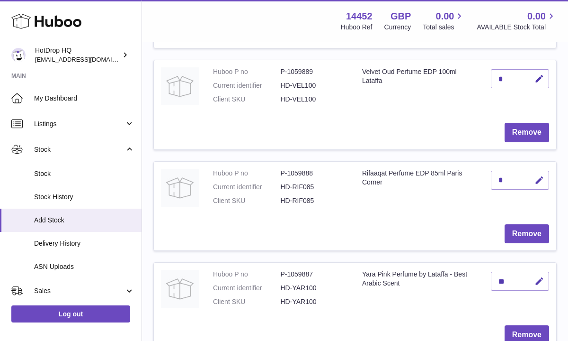
scroll to position [346, 0]
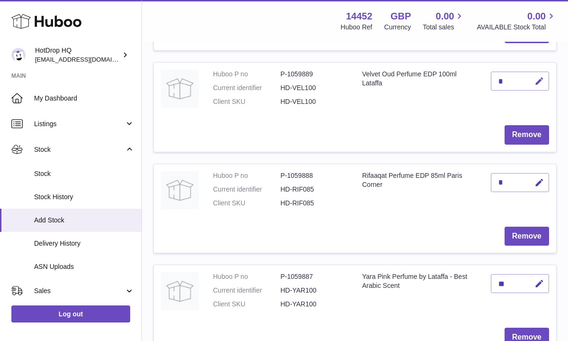
click at [537, 81] on icon "button" at bounding box center [540, 81] width 10 height 10
click at [548, 76] on input "**" at bounding box center [520, 81] width 58 height 19
type input "**"
click at [536, 81] on icon "submit" at bounding box center [540, 81] width 9 height 9
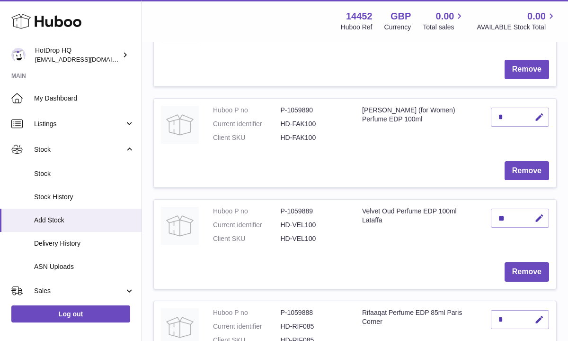
scroll to position [194, 0]
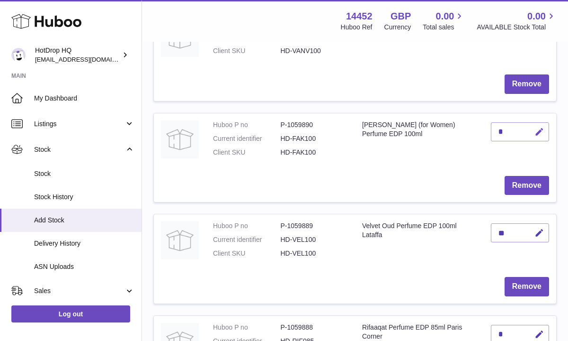
click at [537, 131] on icon "button" at bounding box center [540, 132] width 10 height 10
drag, startPoint x: 507, startPoint y: 129, endPoint x: 479, endPoint y: 129, distance: 27.9
click at [479, 129] on tr "Huboo P no P-1059890 Current identifier HD-FAK100 Client SKU HD-FAK100 Fakhar L…" at bounding box center [354, 158] width 403 height 90
type input "*"
click at [540, 131] on icon "submit" at bounding box center [540, 131] width 9 height 9
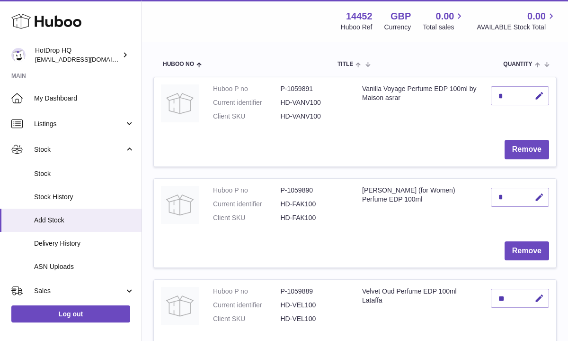
scroll to position [99, 0]
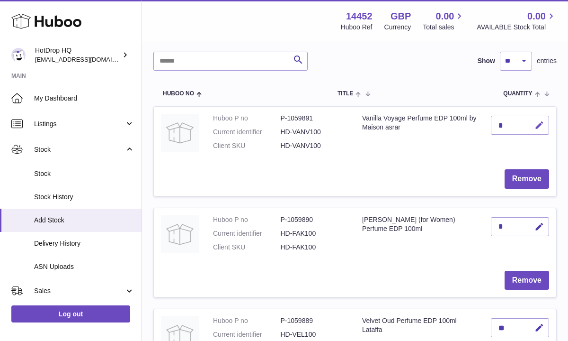
click at [538, 127] on icon "button" at bounding box center [540, 125] width 10 height 10
type input "**"
click at [538, 128] on icon "submit" at bounding box center [540, 125] width 9 height 9
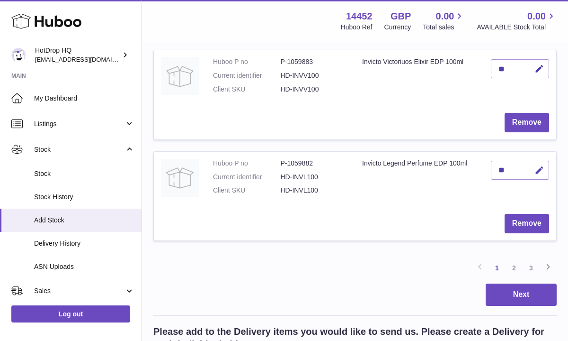
scroll to position [985, 0]
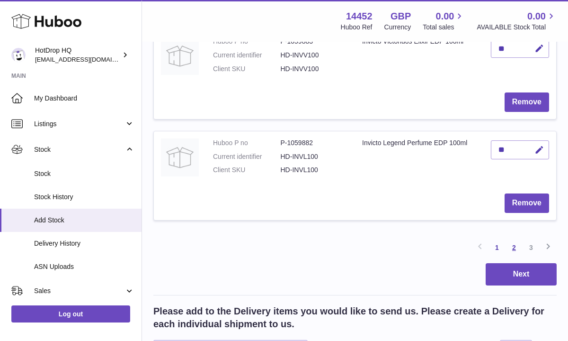
click at [514, 246] on link "2" at bounding box center [514, 247] width 17 height 17
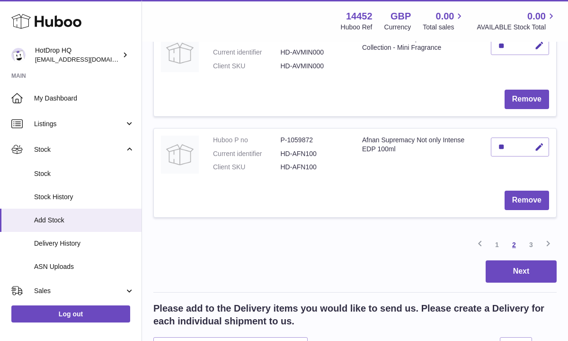
scroll to position [990, 0]
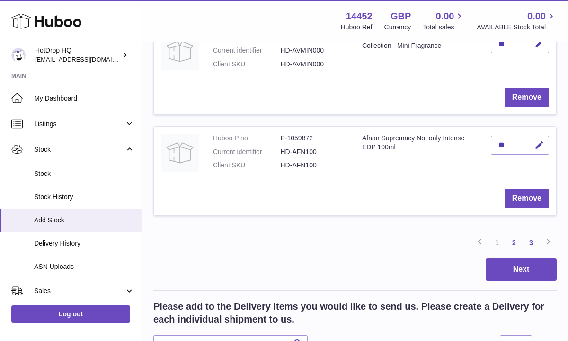
click at [528, 243] on link "3" at bounding box center [531, 242] width 17 height 17
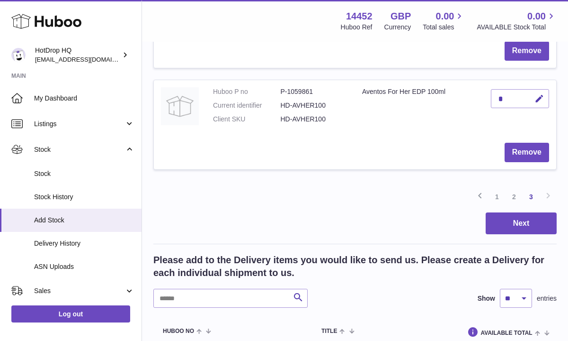
scroll to position [952, 0]
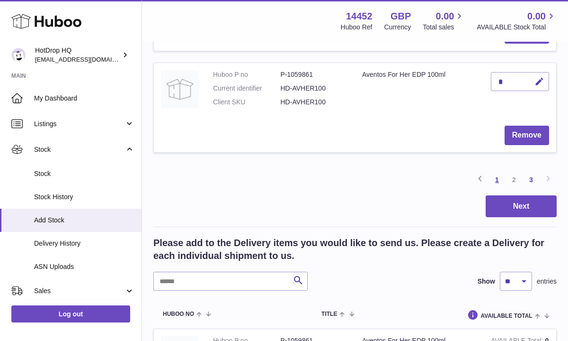
click at [495, 174] on link "1" at bounding box center [497, 179] width 17 height 17
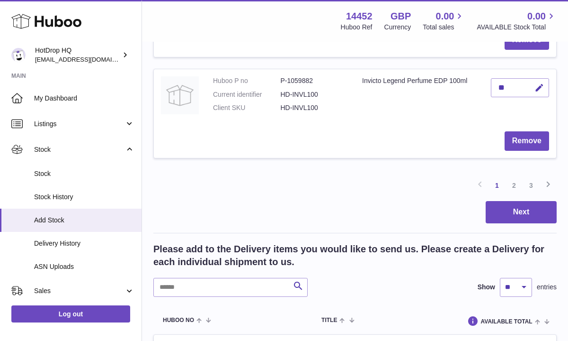
scroll to position [1066, 0]
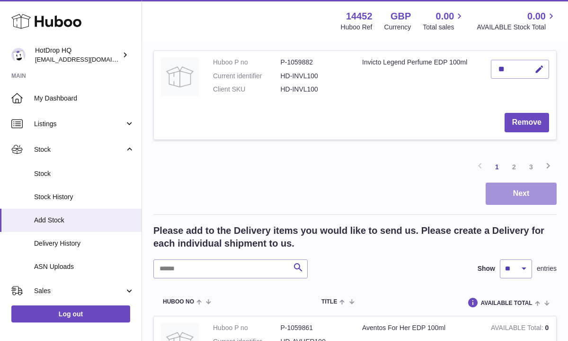
click at [503, 189] on button "Next" at bounding box center [521, 193] width 71 height 22
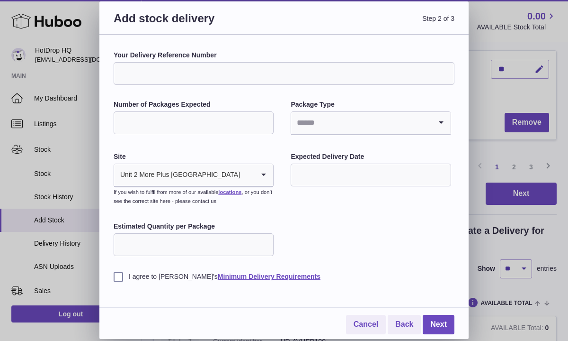
click at [247, 72] on input "Your Delivery Reference Number" at bounding box center [284, 73] width 341 height 23
type input "**********"
click at [245, 126] on input "Number of Packages Expected" at bounding box center [194, 122] width 160 height 23
click at [206, 124] on input "Number of Packages Expected" at bounding box center [194, 122] width 160 height 23
type input "**"
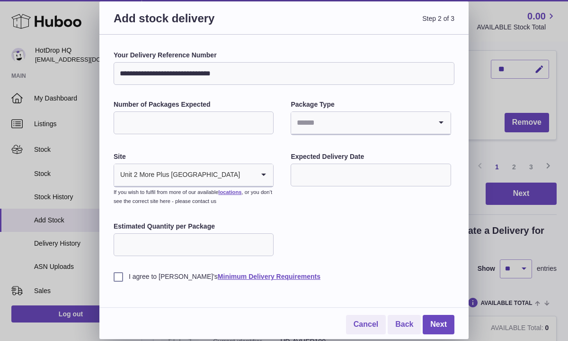
click at [315, 130] on input "Search for option" at bounding box center [361, 123] width 140 height 22
click at [323, 186] on li "Boxes" at bounding box center [371, 186] width 158 height 19
click at [328, 172] on input "text" at bounding box center [371, 174] width 160 height 23
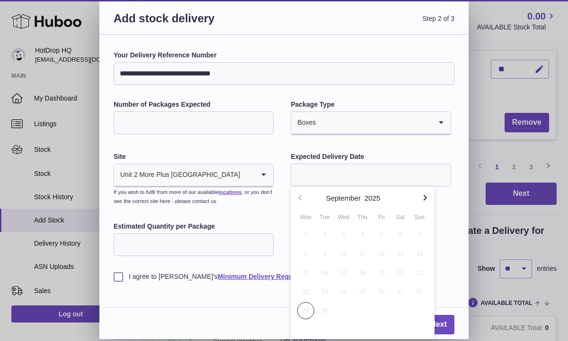
click at [425, 197] on icon "button" at bounding box center [425, 197] width 11 height 11
click at [363, 232] on span "2" at bounding box center [362, 234] width 17 height 17
type input "**********"
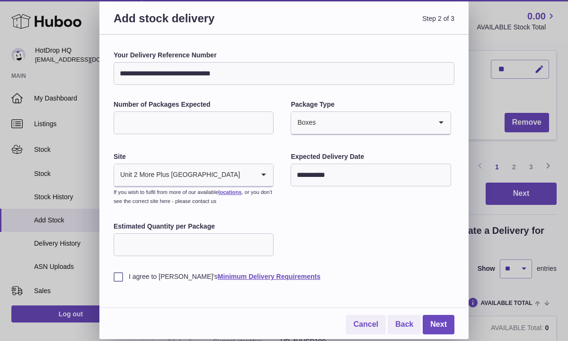
click at [219, 248] on input "Estimated Quantity per Package" at bounding box center [194, 244] width 160 height 23
type input "**"
click at [120, 276] on label "I agree to [PERSON_NAME]'s Minimum Delivery Requirements" at bounding box center [284, 276] width 341 height 9
click at [439, 325] on link "Next" at bounding box center [439, 323] width 32 height 19
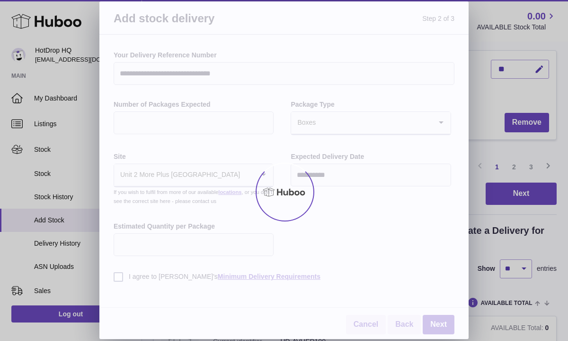
scroll to position [212, 0]
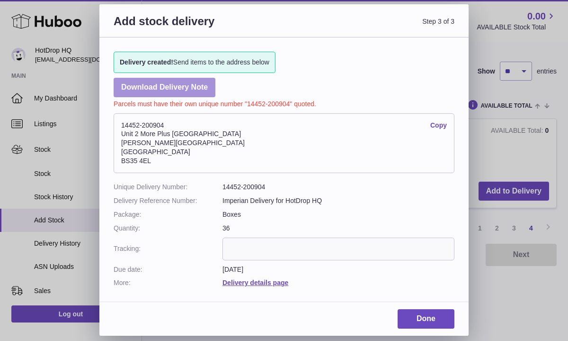
click at [210, 83] on link "Download Delivery Note" at bounding box center [165, 87] width 102 height 19
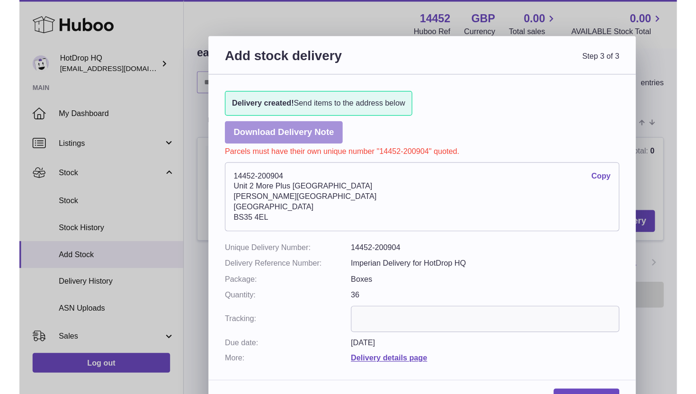
scroll to position [143, 0]
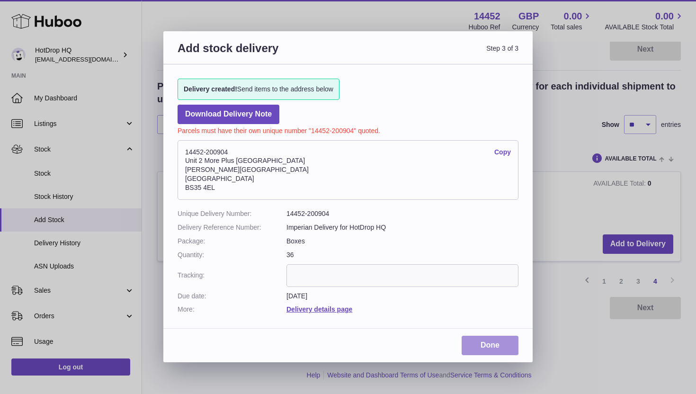
click at [483, 340] on link "Done" at bounding box center [490, 345] width 57 height 19
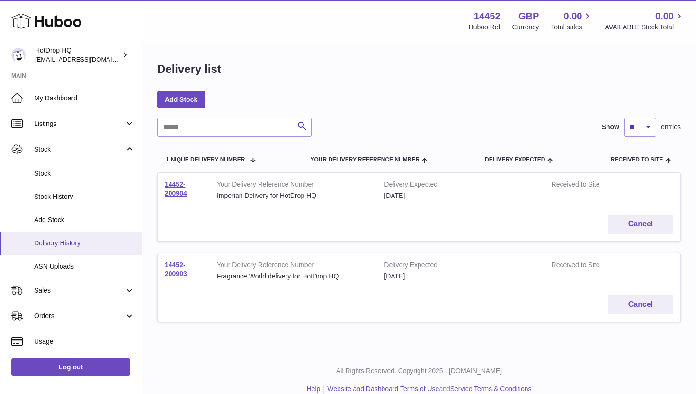
click at [77, 244] on span "Delivery History" at bounding box center [84, 243] width 100 height 9
click at [309, 272] on div "Fragrance World delivery for HotDrop HQ" at bounding box center [293, 276] width 153 height 9
click at [175, 269] on link "14452-200903" at bounding box center [176, 269] width 22 height 17
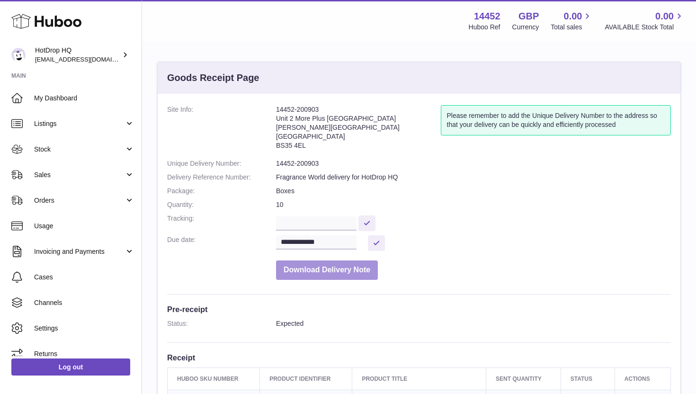
click at [311, 273] on button "Download Delivery Note" at bounding box center [327, 269] width 102 height 19
